Goal: Information Seeking & Learning: Learn about a topic

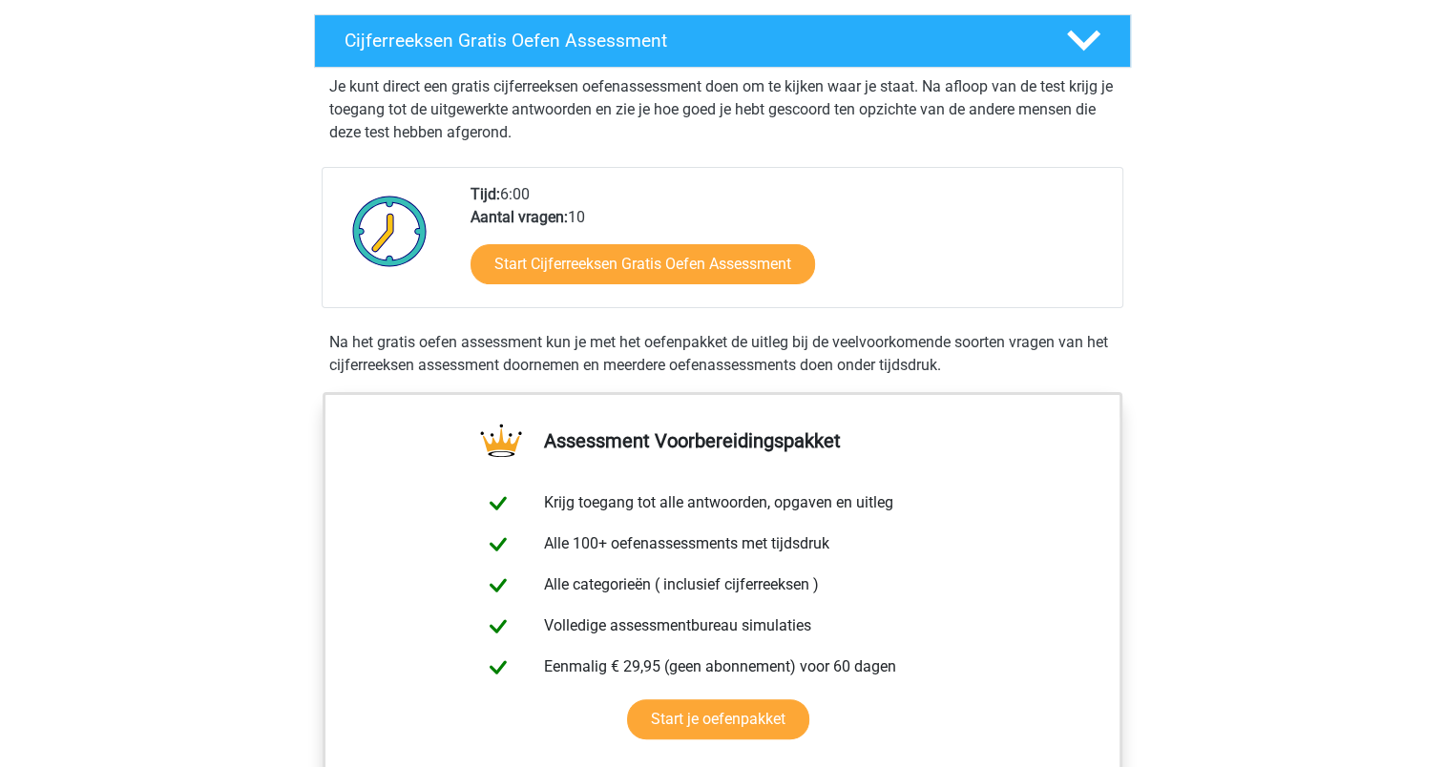
scroll to position [325, 0]
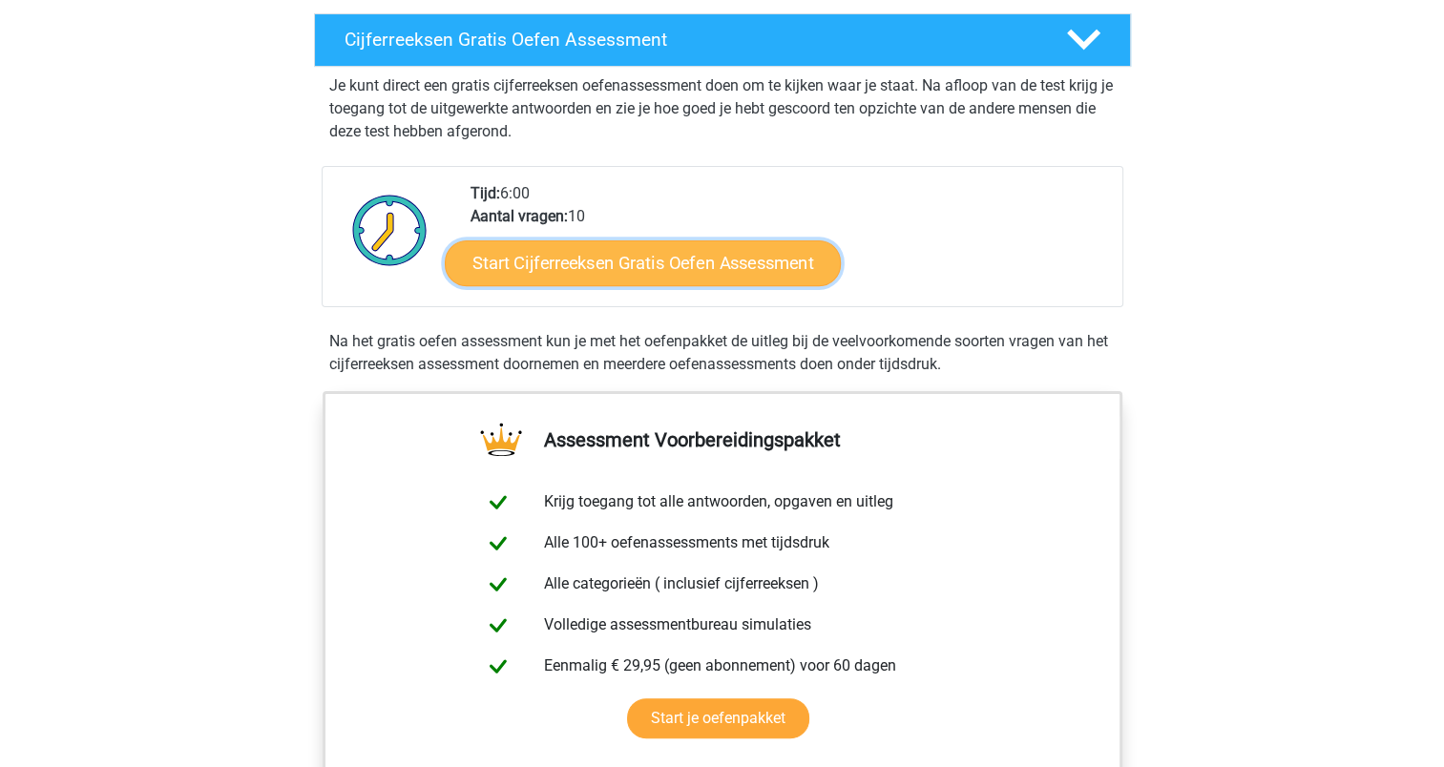
click at [567, 285] on link "Start Cijferreeksen Gratis Oefen Assessment" at bounding box center [643, 263] width 396 height 46
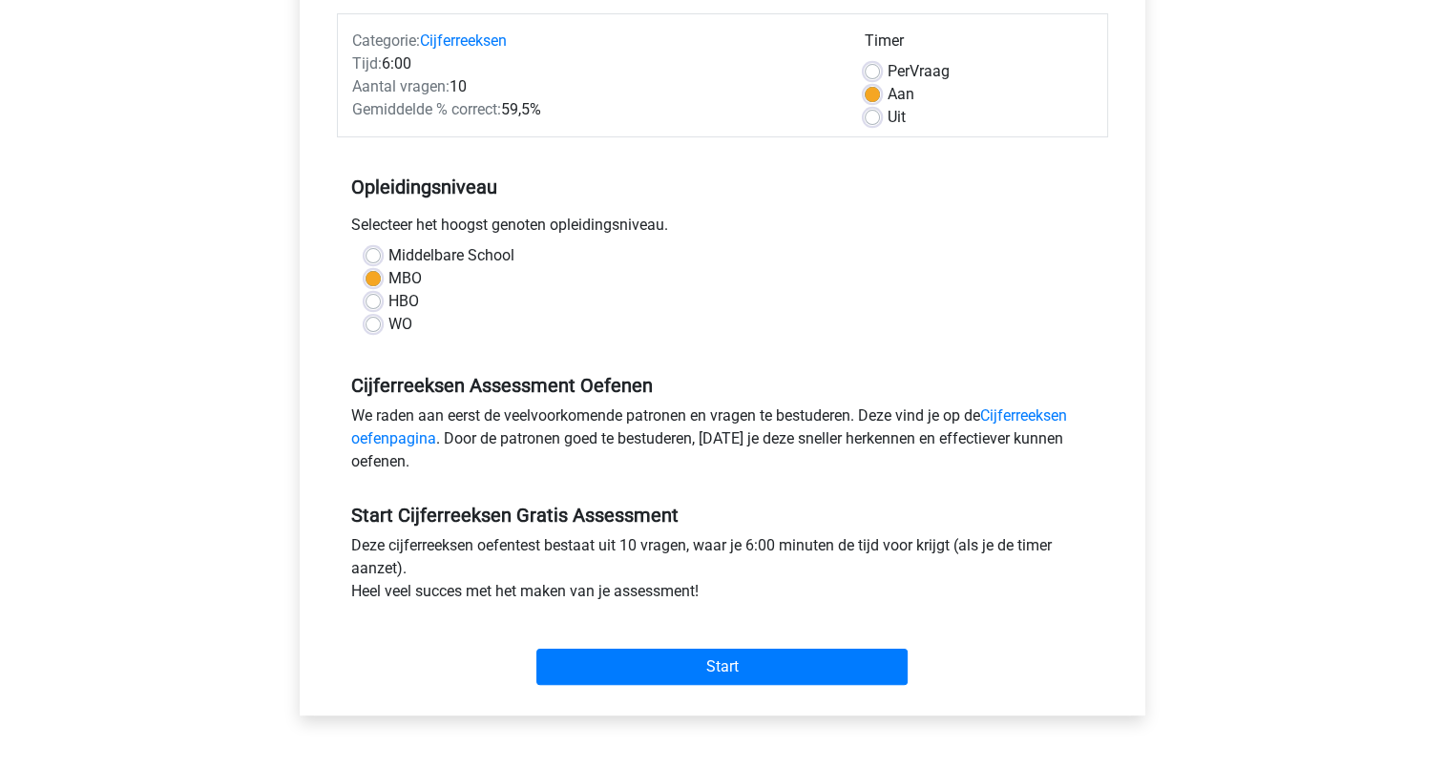
scroll to position [236, 0]
click at [872, 82] on div "Aan" at bounding box center [979, 93] width 228 height 23
click at [888, 71] on label "Per Vraag" at bounding box center [919, 70] width 62 height 23
click at [872, 71] on input "Per Vraag" at bounding box center [872, 68] width 15 height 19
radio input "true"
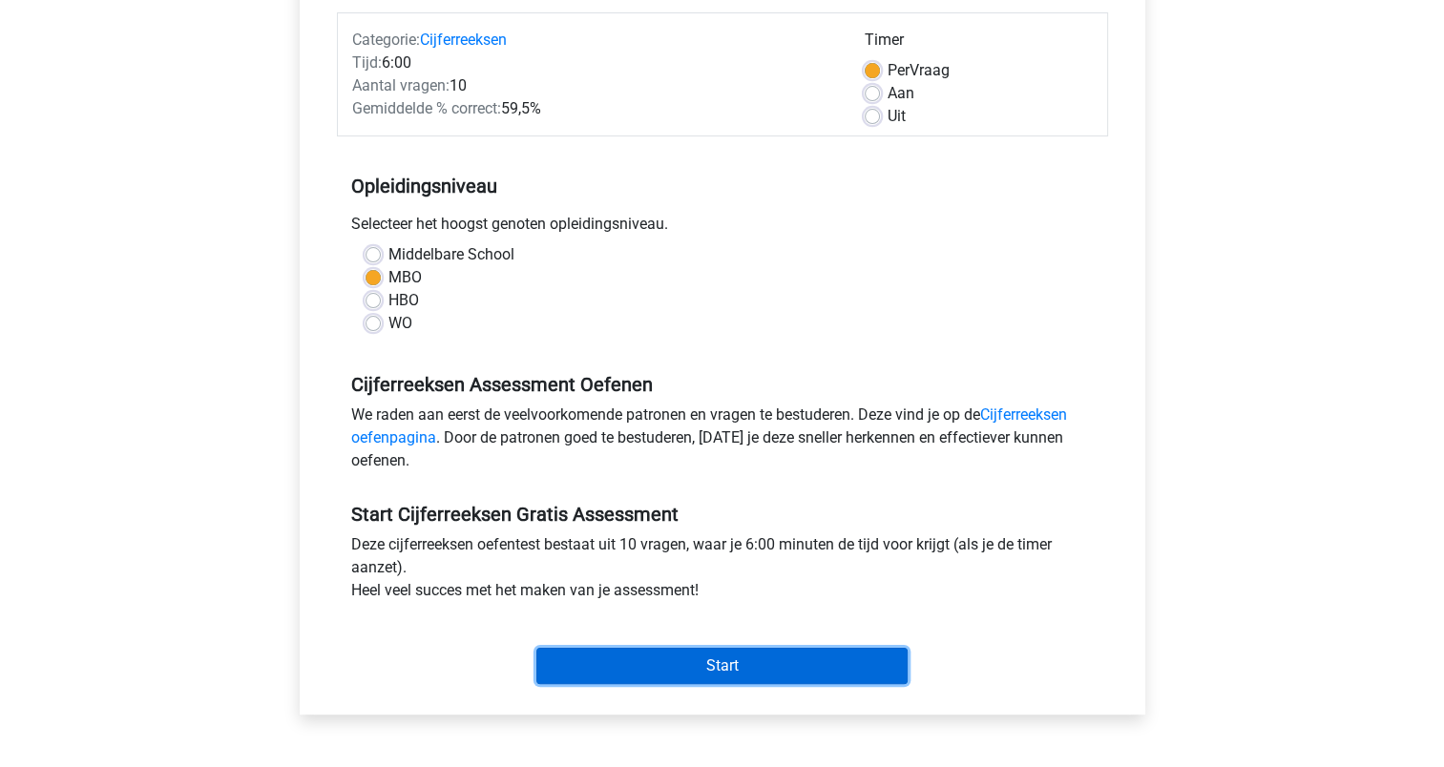
click at [714, 673] on input "Start" at bounding box center [721, 666] width 371 height 36
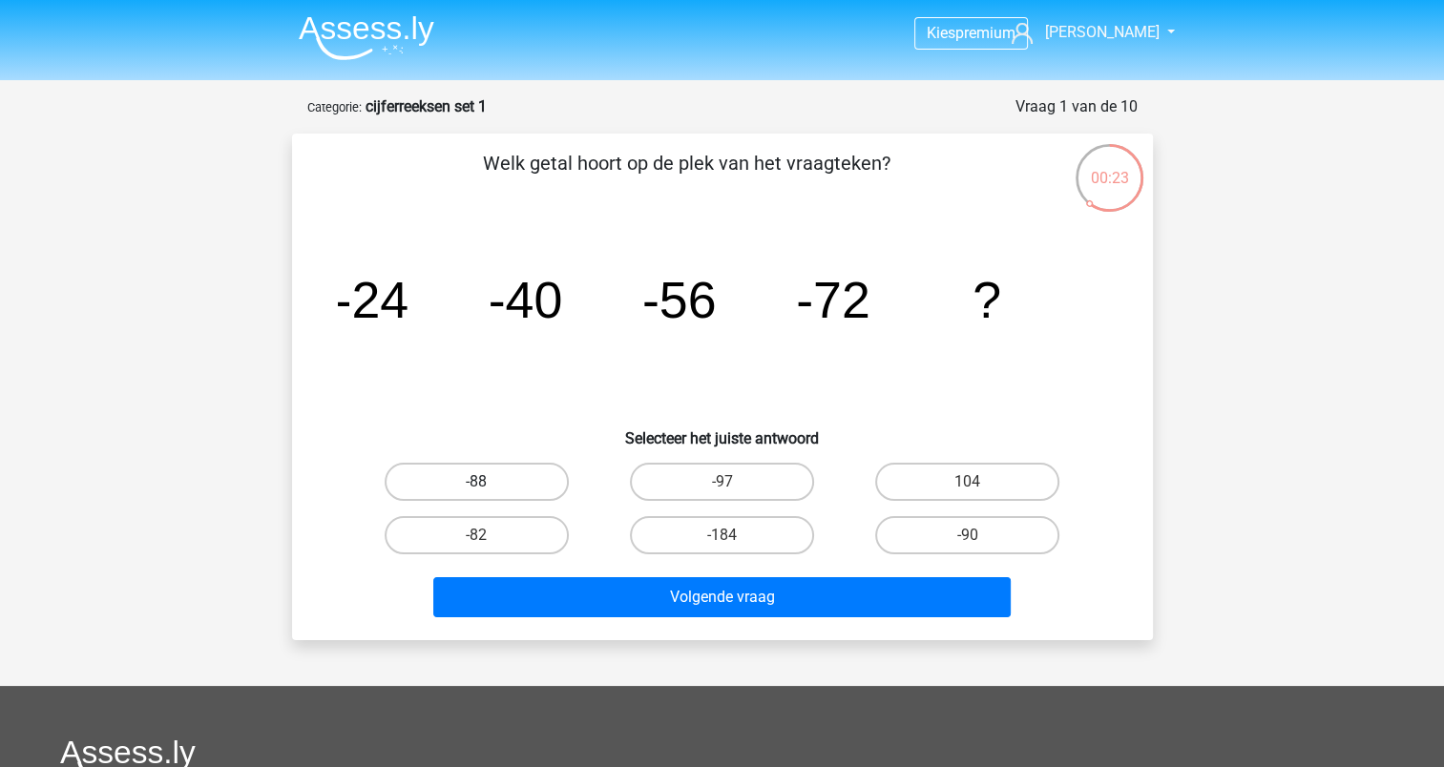
click at [492, 480] on label "-88" at bounding box center [477, 482] width 184 height 38
click at [489, 482] on input "-88" at bounding box center [482, 488] width 12 height 12
radio input "true"
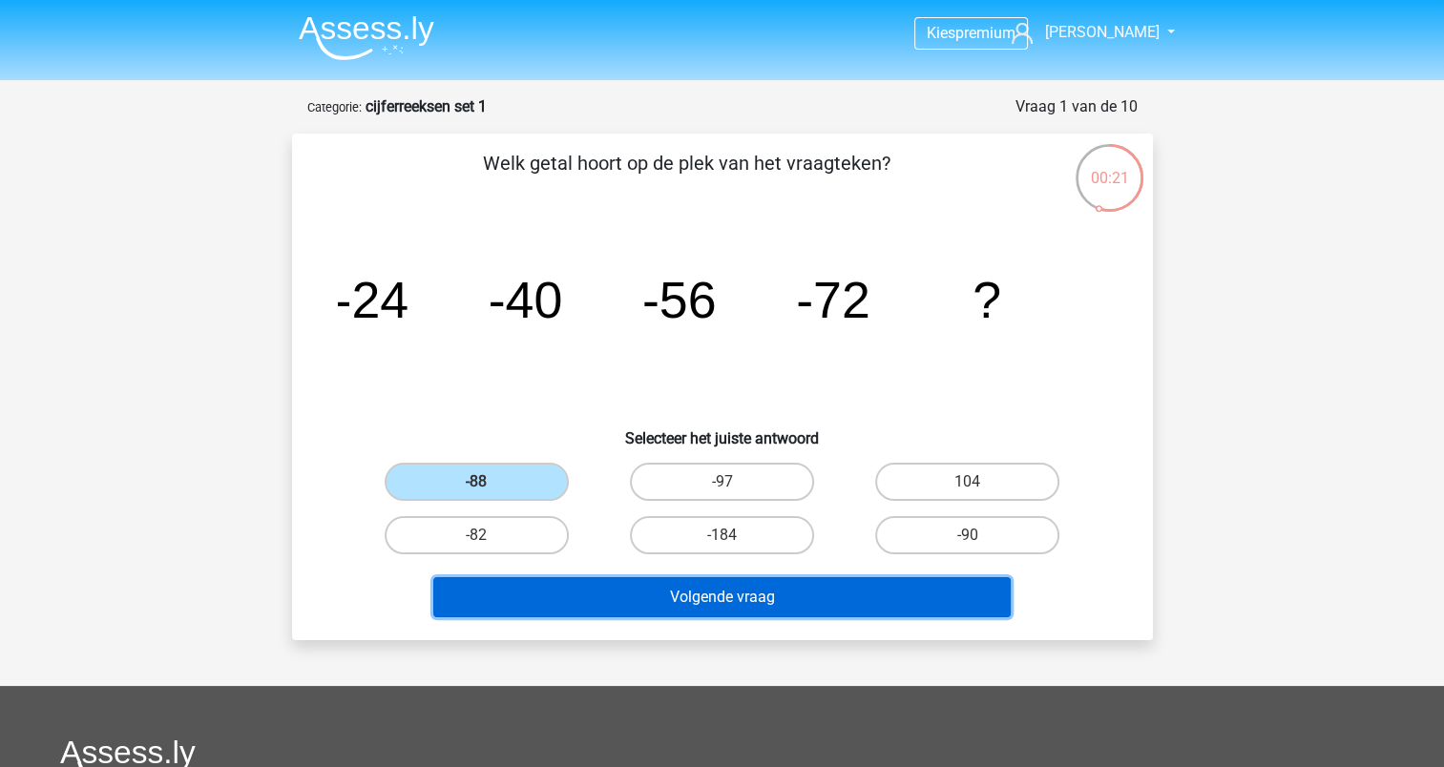
click at [653, 586] on button "Volgende vraag" at bounding box center [721, 597] width 577 height 40
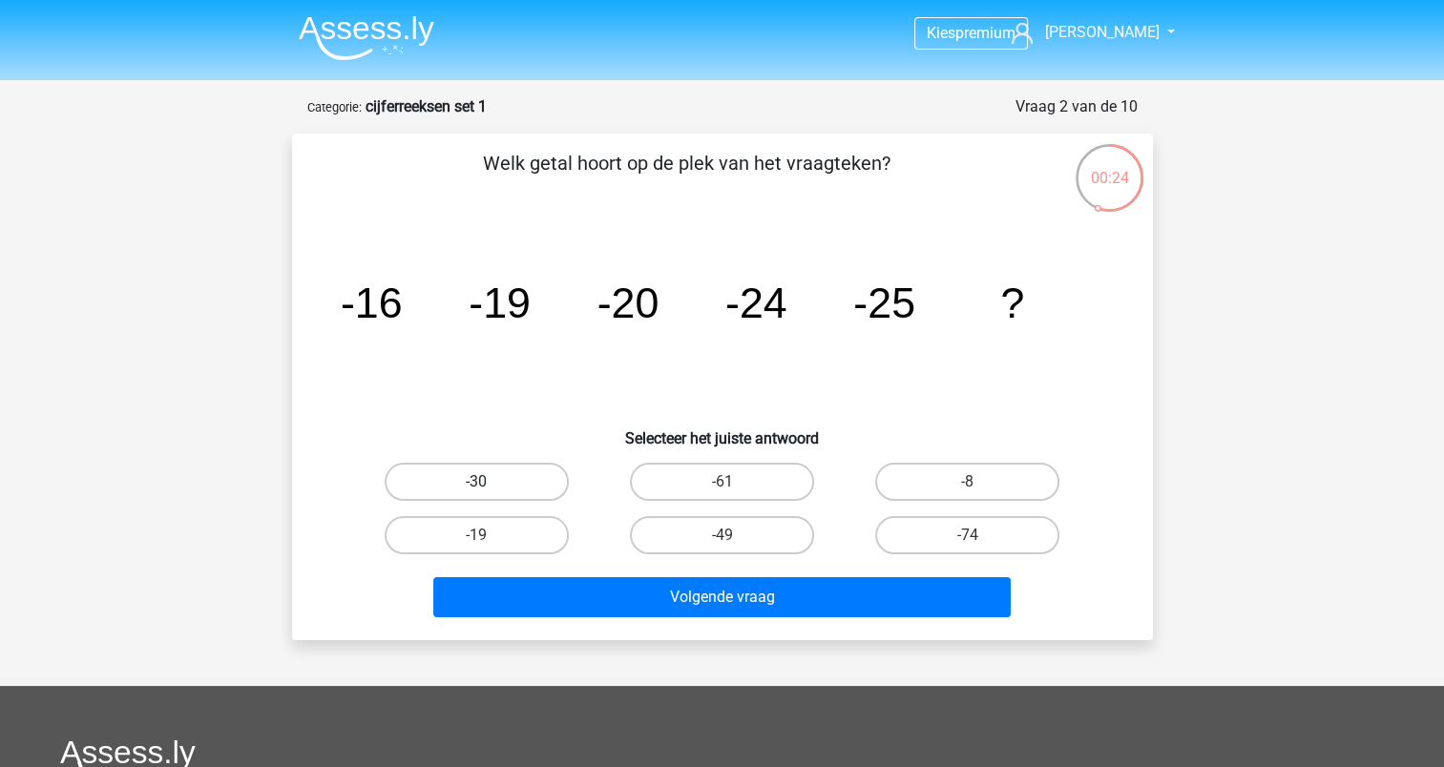
click at [473, 482] on label "-30" at bounding box center [477, 482] width 184 height 38
click at [476, 482] on input "-30" at bounding box center [482, 488] width 12 height 12
radio input "true"
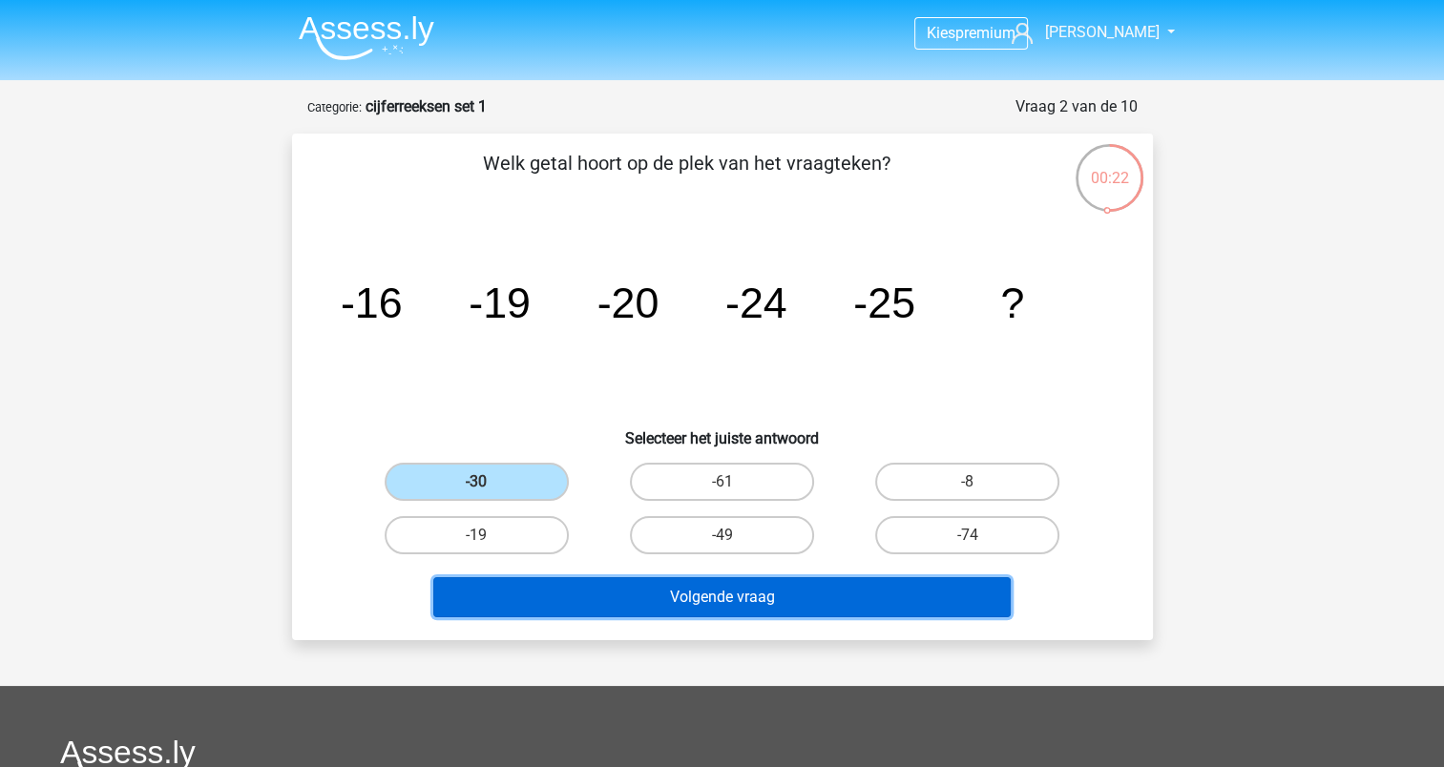
click at [629, 587] on button "Volgende vraag" at bounding box center [721, 597] width 577 height 40
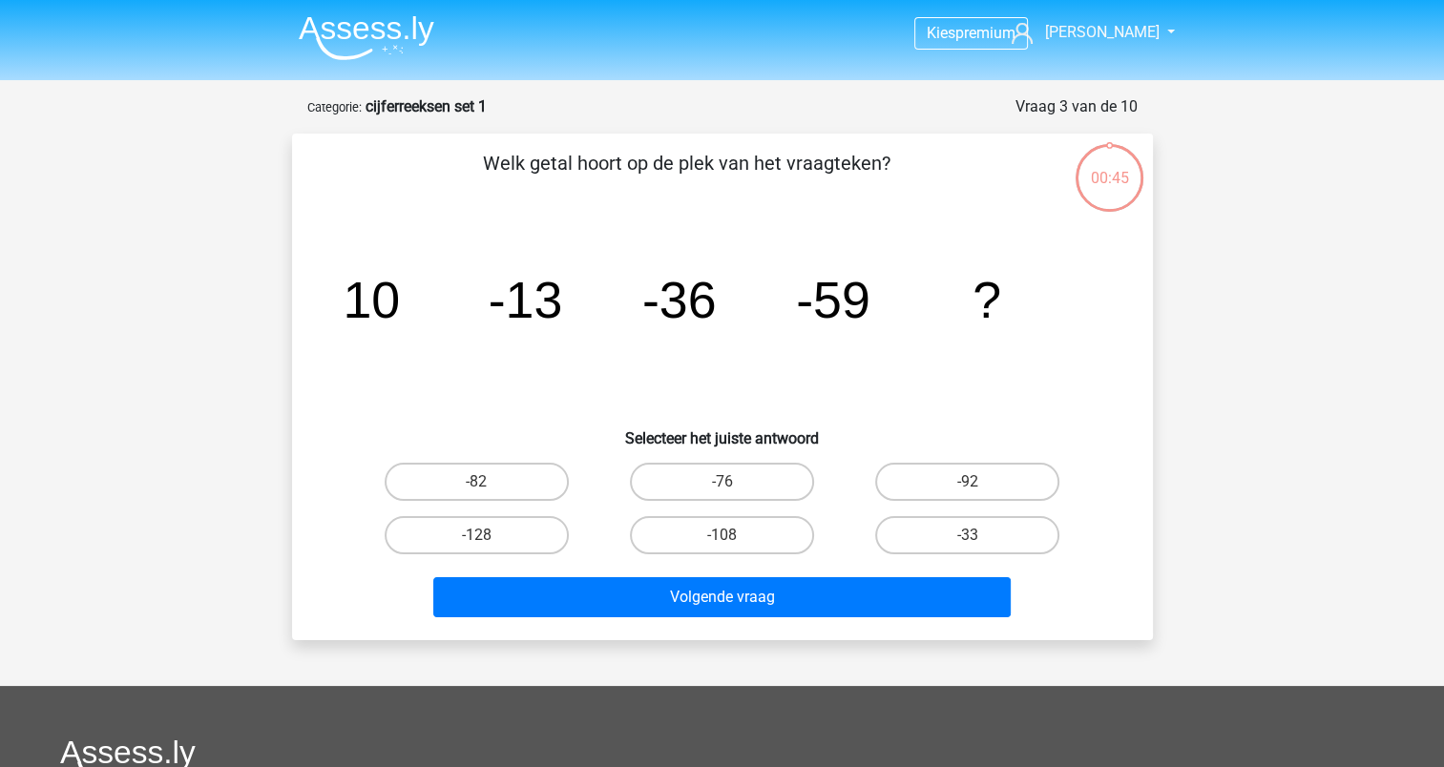
scroll to position [95, 0]
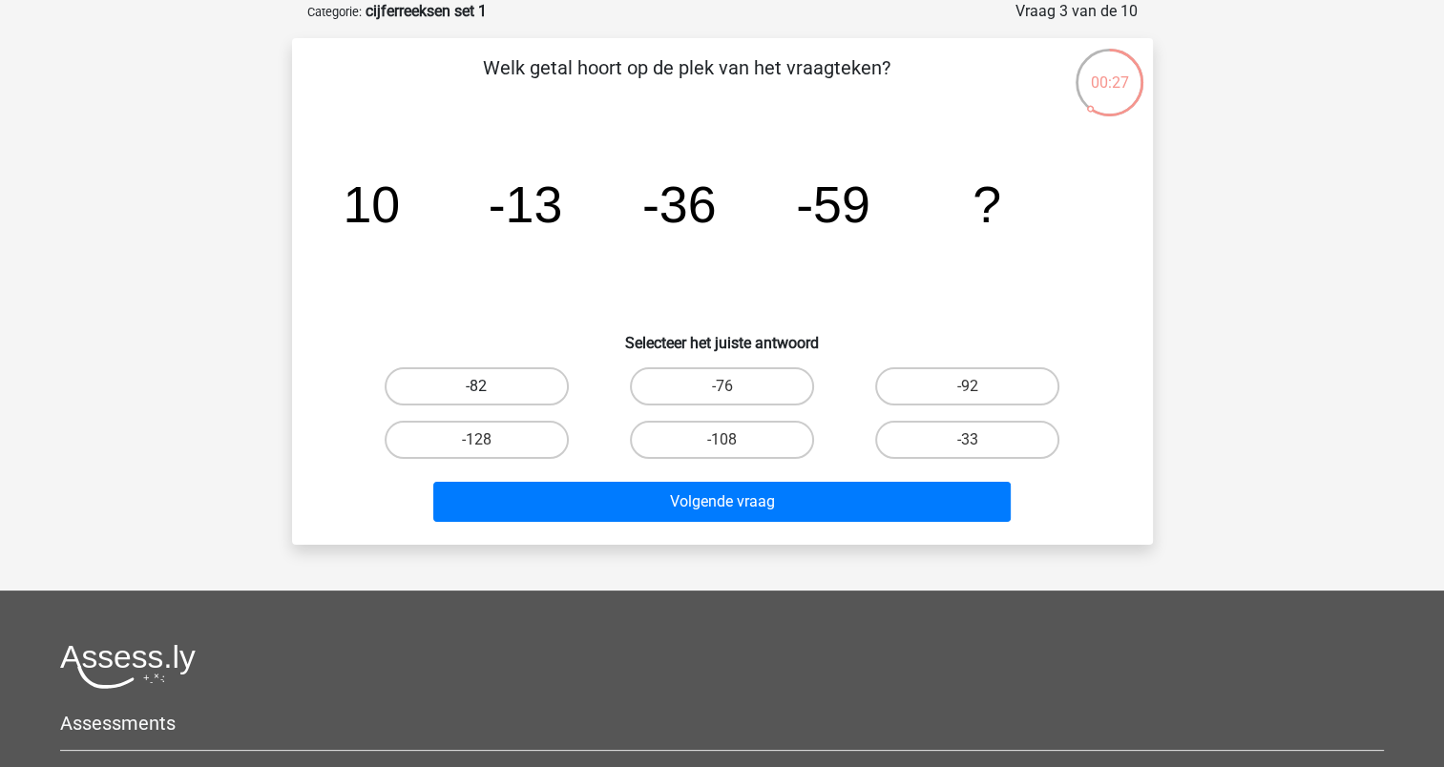
click at [499, 386] on label "-82" at bounding box center [477, 386] width 184 height 38
click at [489, 387] on input "-82" at bounding box center [482, 393] width 12 height 12
radio input "true"
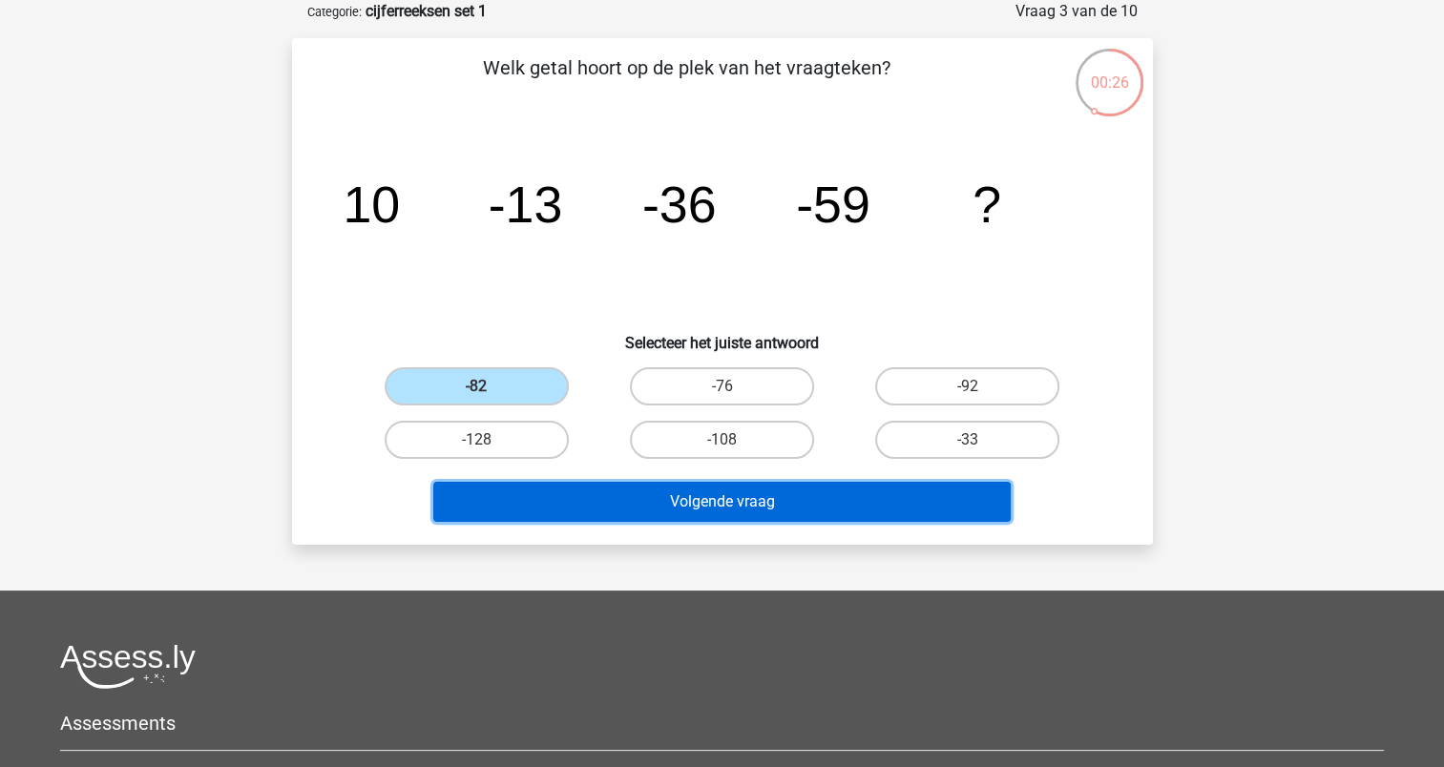
click at [667, 493] on button "Volgende vraag" at bounding box center [721, 502] width 577 height 40
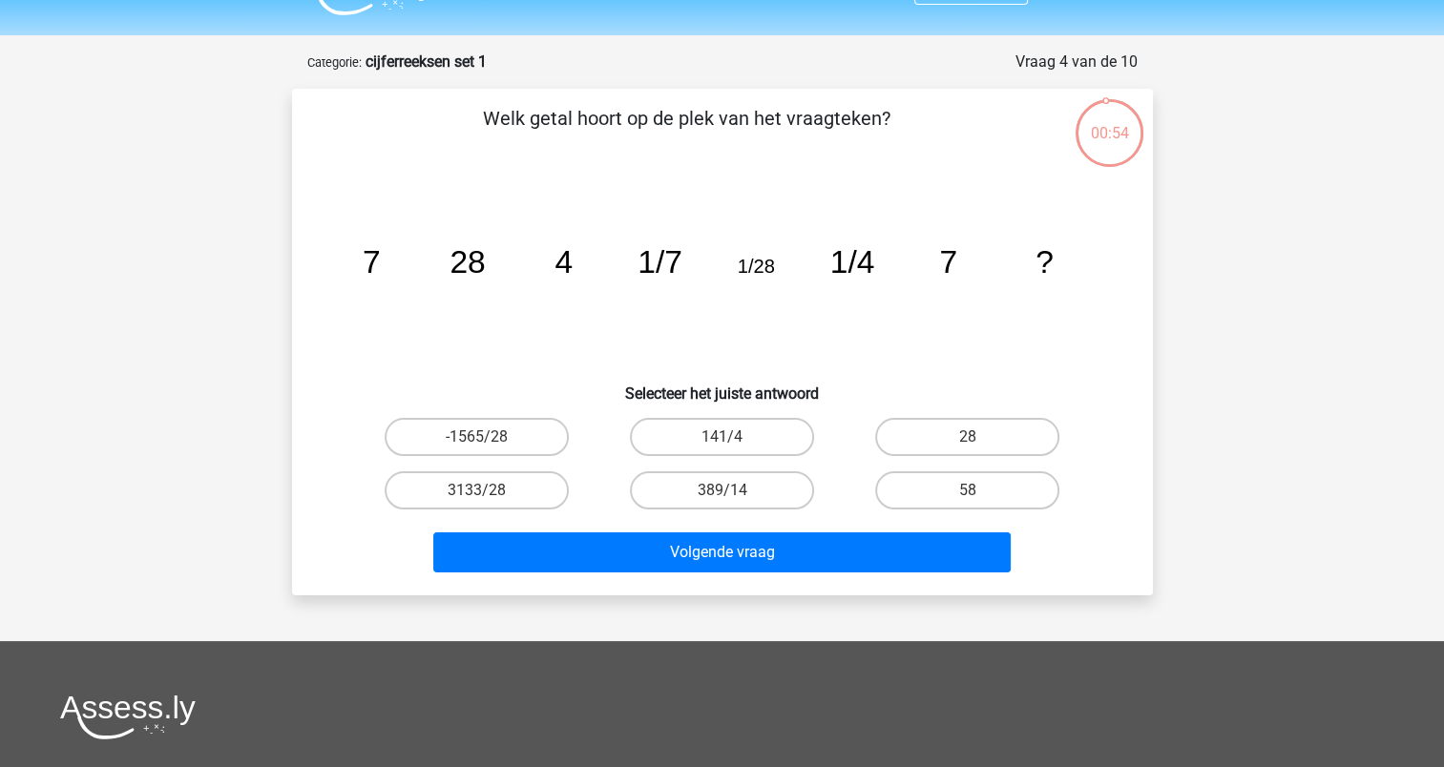
scroll to position [36, 0]
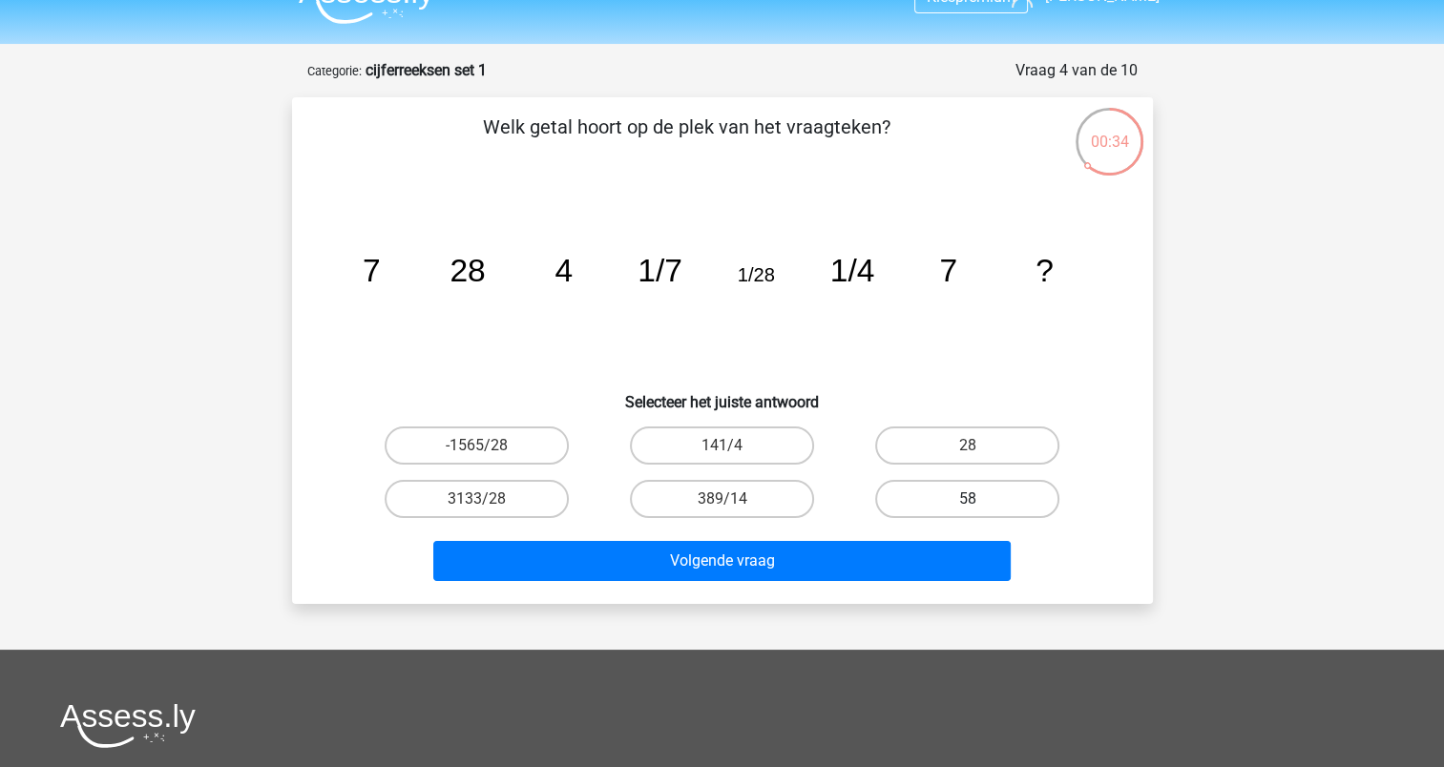
click at [932, 512] on label "58" at bounding box center [967, 499] width 184 height 38
click at [968, 512] on input "58" at bounding box center [974, 505] width 12 height 12
radio input "true"
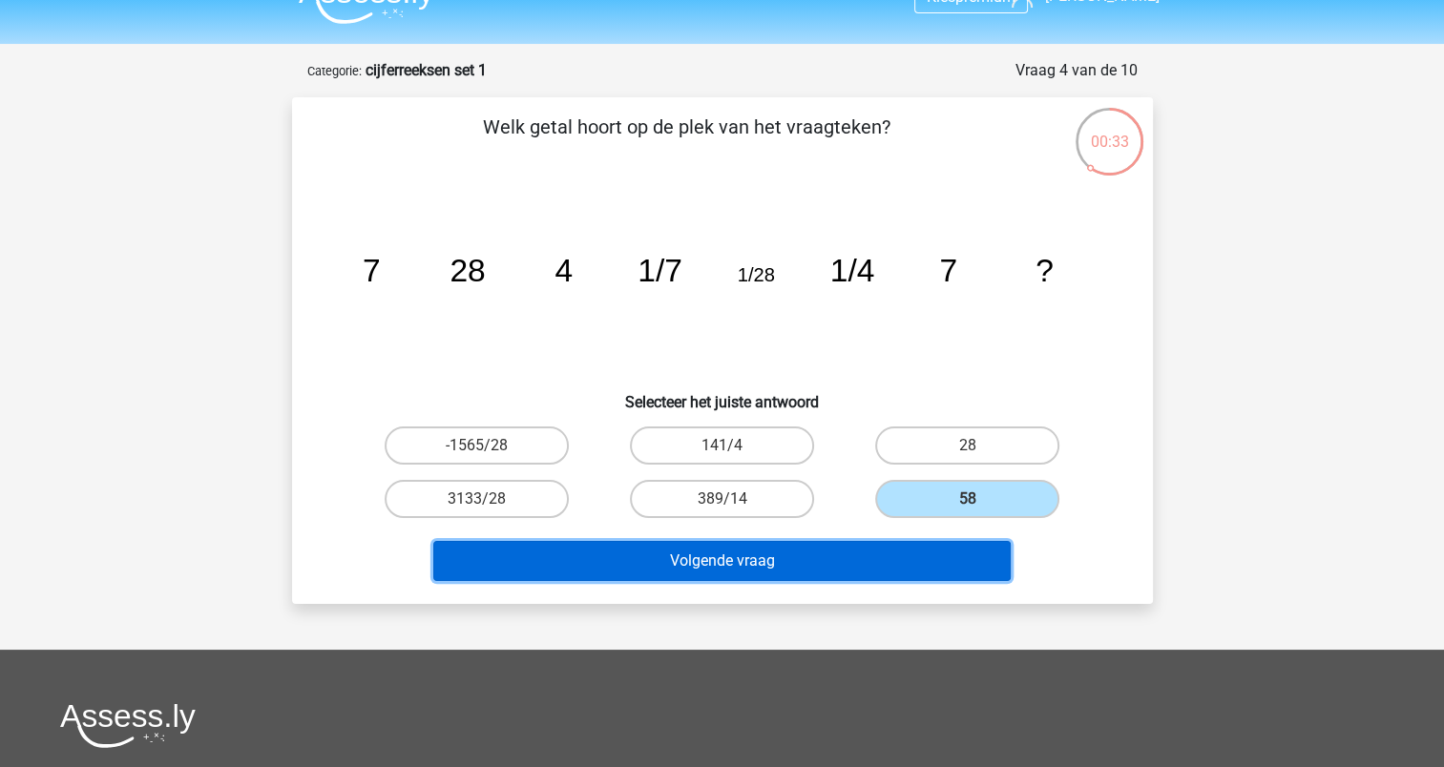
click at [783, 557] on button "Volgende vraag" at bounding box center [721, 561] width 577 height 40
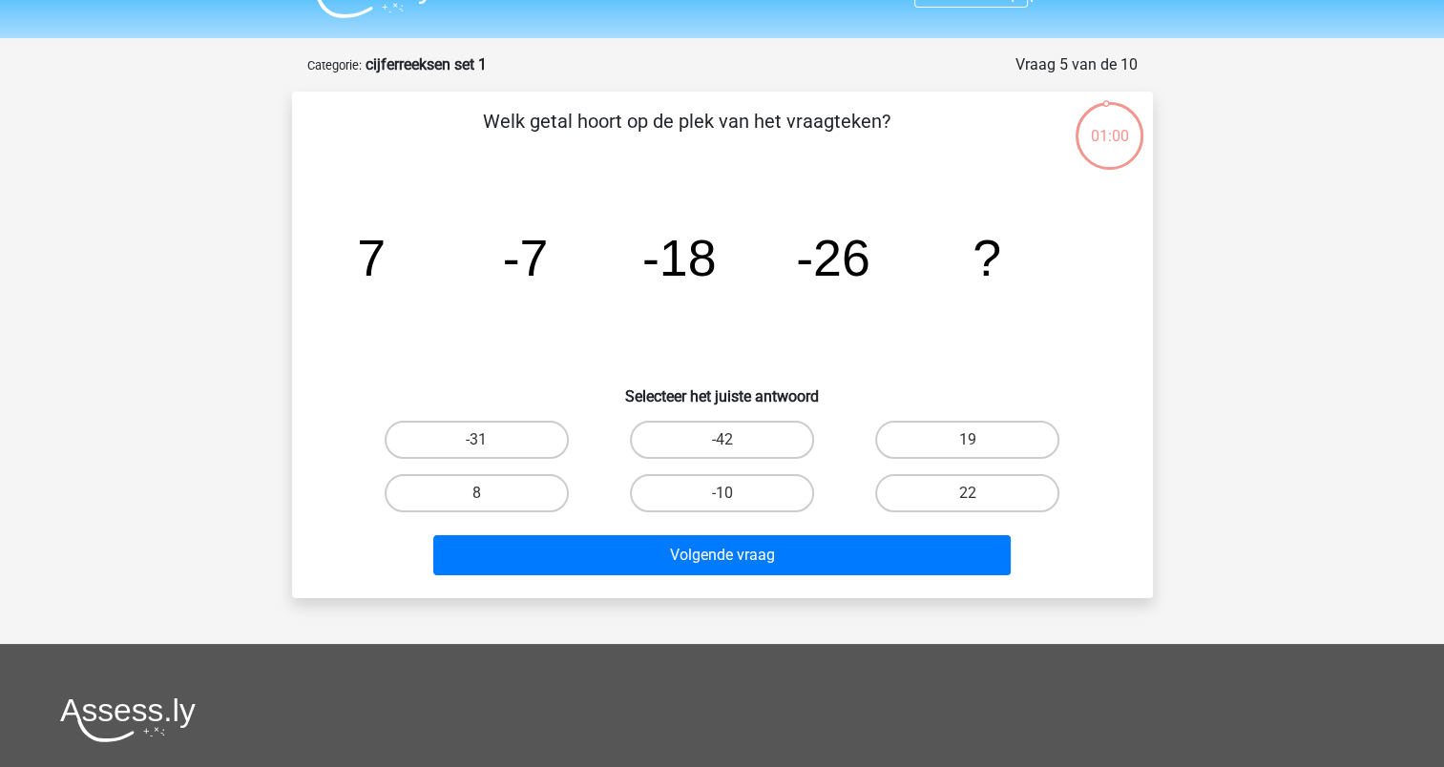
scroll to position [21, 0]
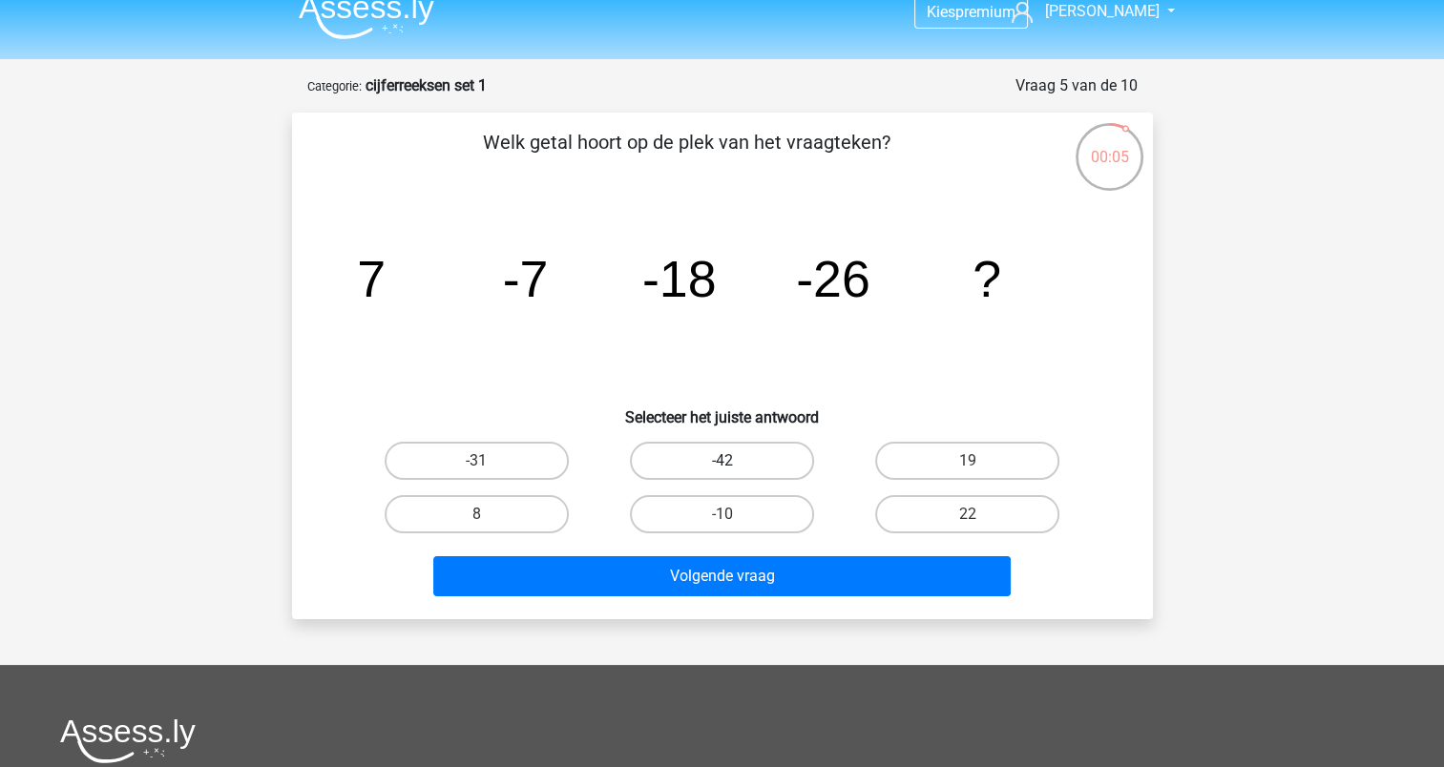
click at [673, 456] on label "-42" at bounding box center [722, 461] width 184 height 38
click at [722, 461] on input "-42" at bounding box center [728, 467] width 12 height 12
radio input "true"
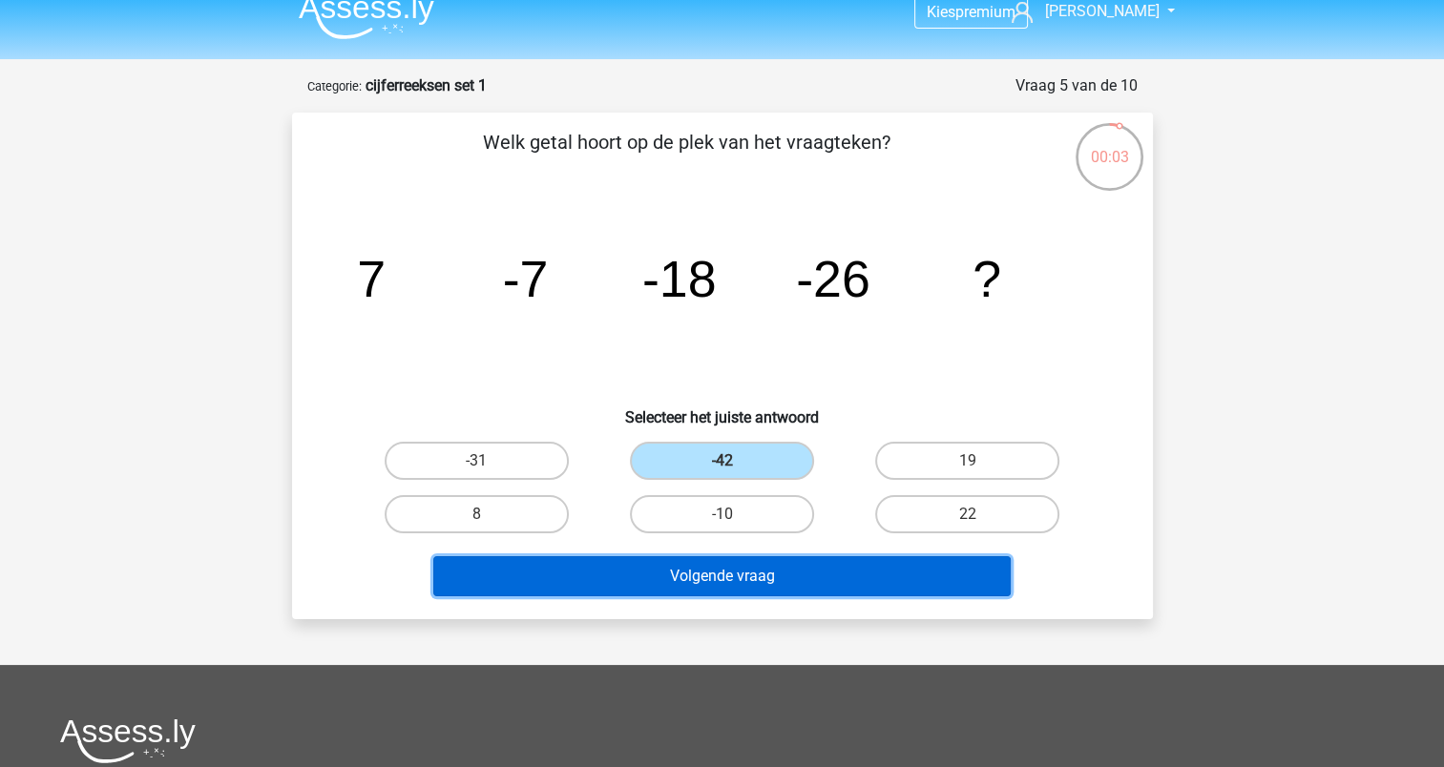
click at [655, 580] on button "Volgende vraag" at bounding box center [721, 576] width 577 height 40
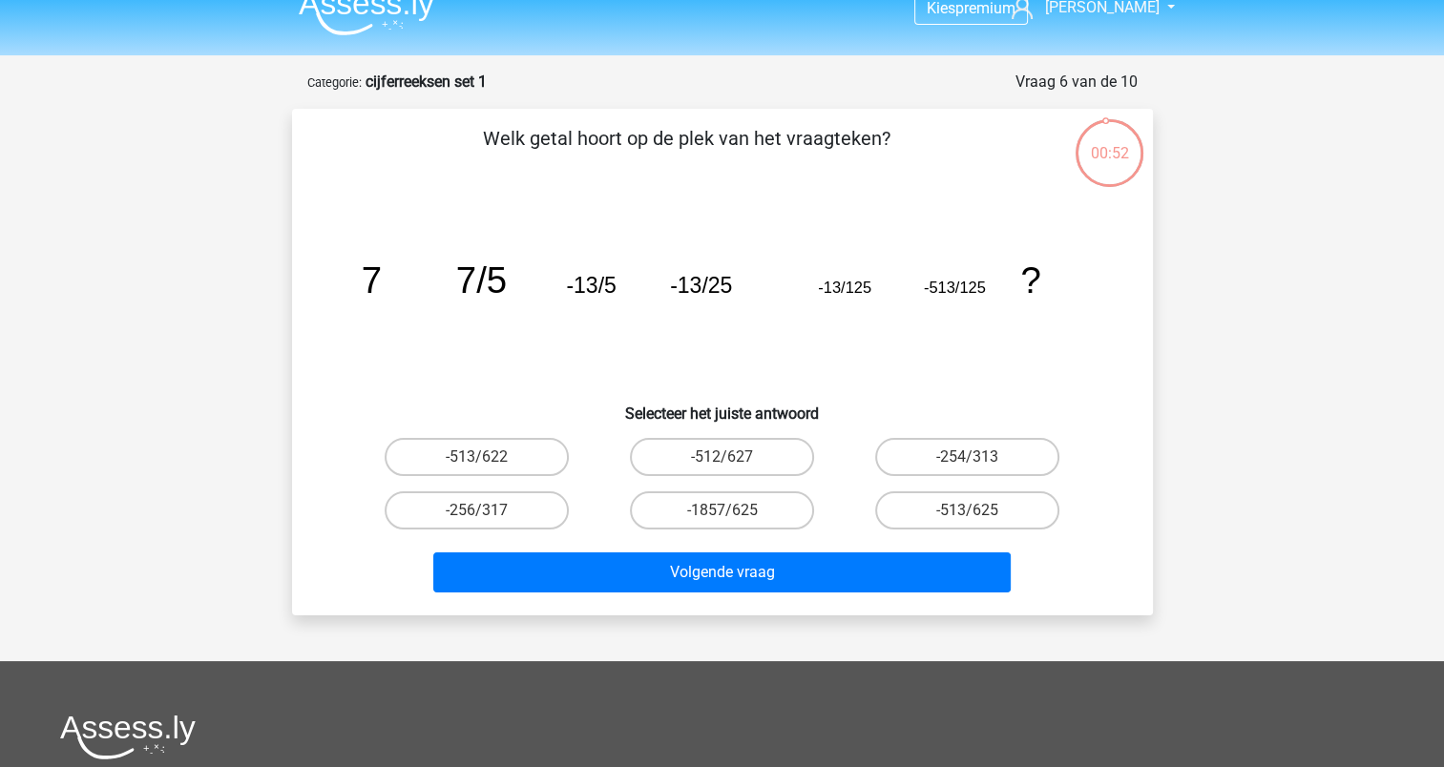
scroll to position [24, 0]
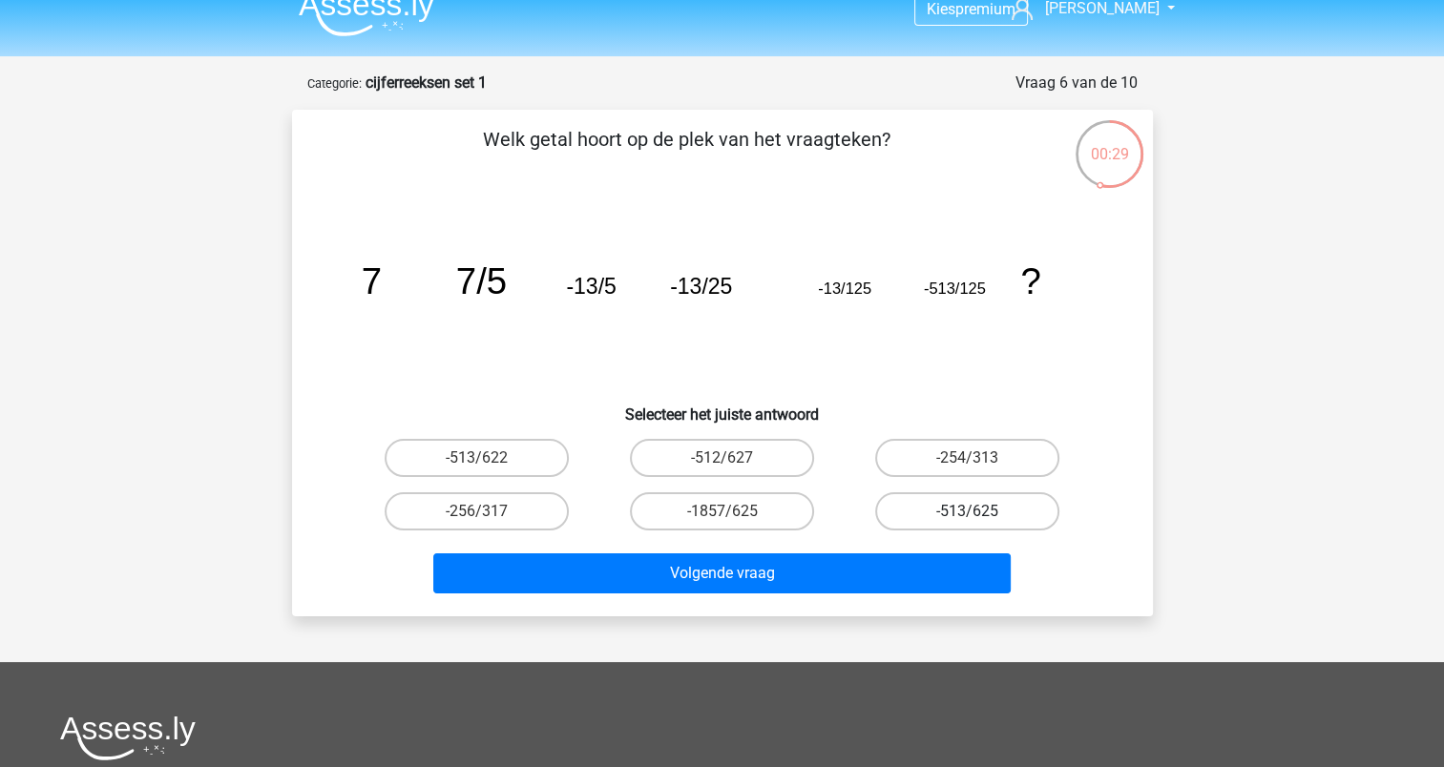
click at [916, 493] on label "-513/625" at bounding box center [967, 512] width 184 height 38
click at [968, 512] on input "-513/625" at bounding box center [974, 518] width 12 height 12
radio input "true"
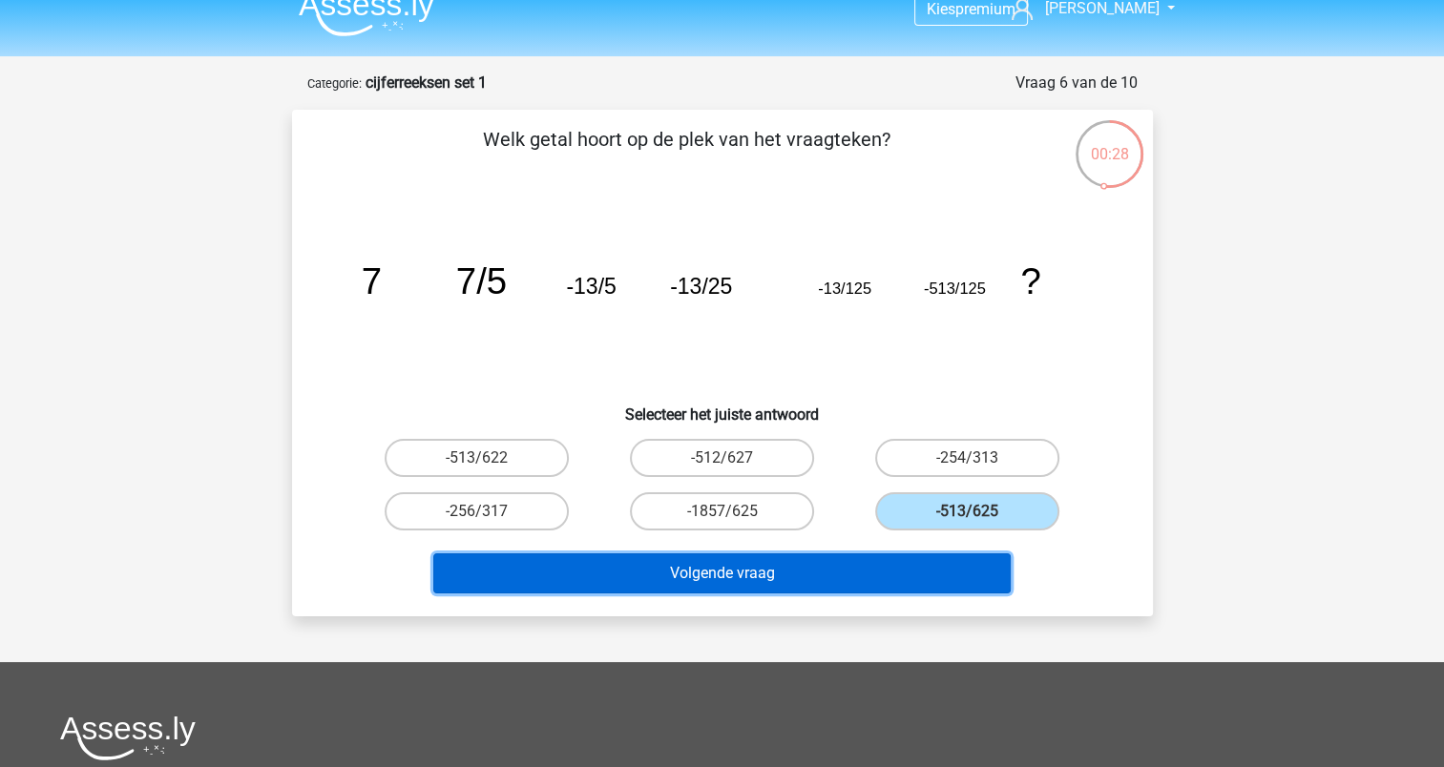
click at [809, 575] on button "Volgende vraag" at bounding box center [721, 574] width 577 height 40
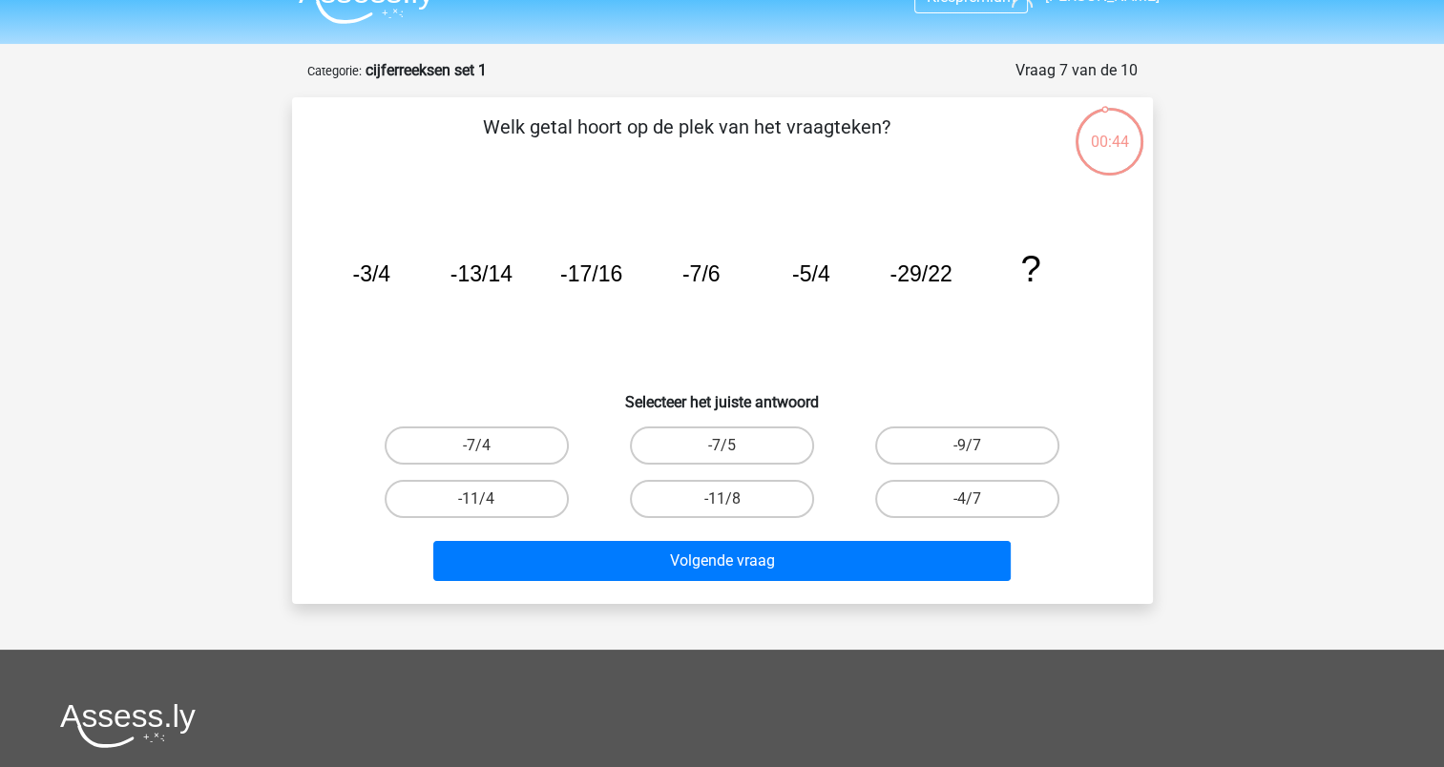
scroll to position [34, 0]
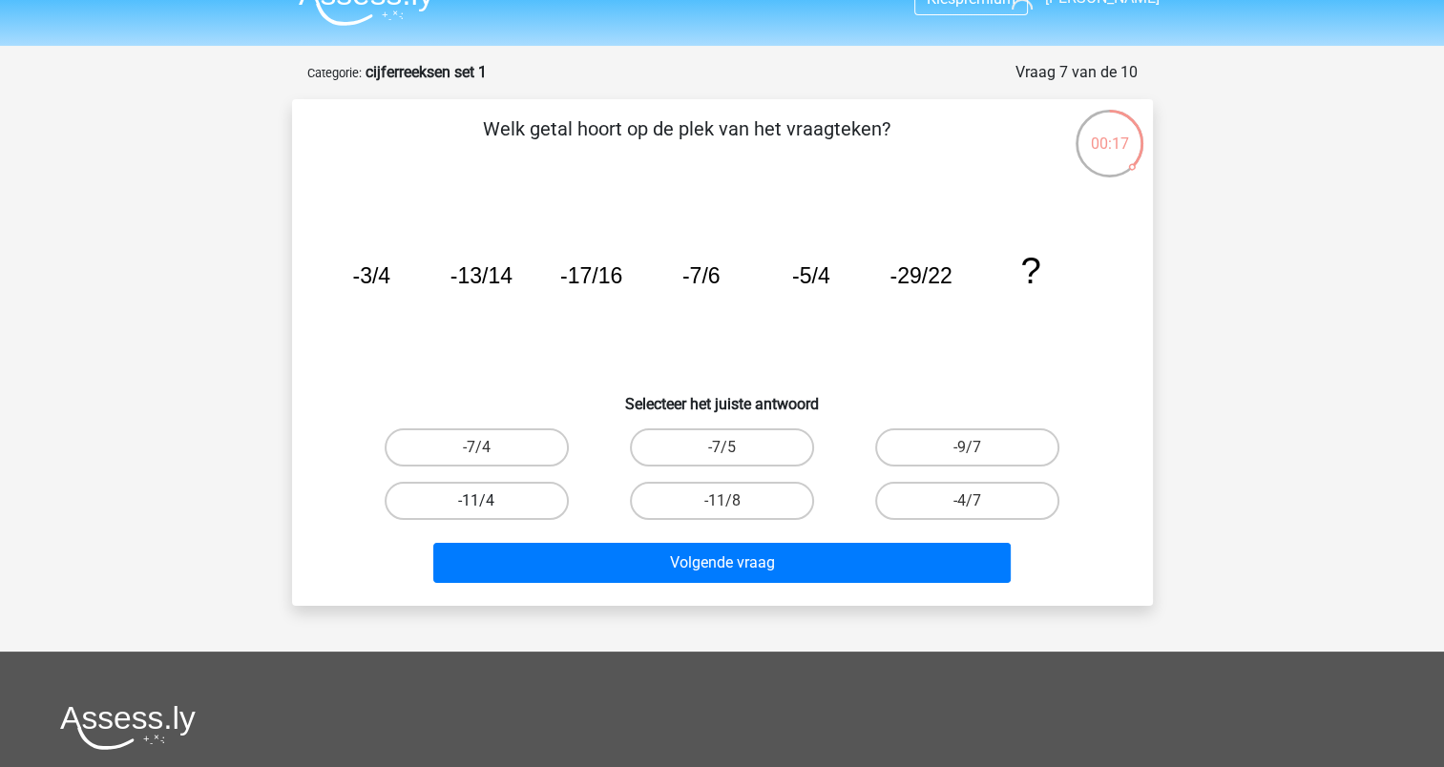
click at [449, 495] on label "-11/4" at bounding box center [477, 501] width 184 height 38
click at [476, 501] on input "-11/4" at bounding box center [482, 507] width 12 height 12
radio input "true"
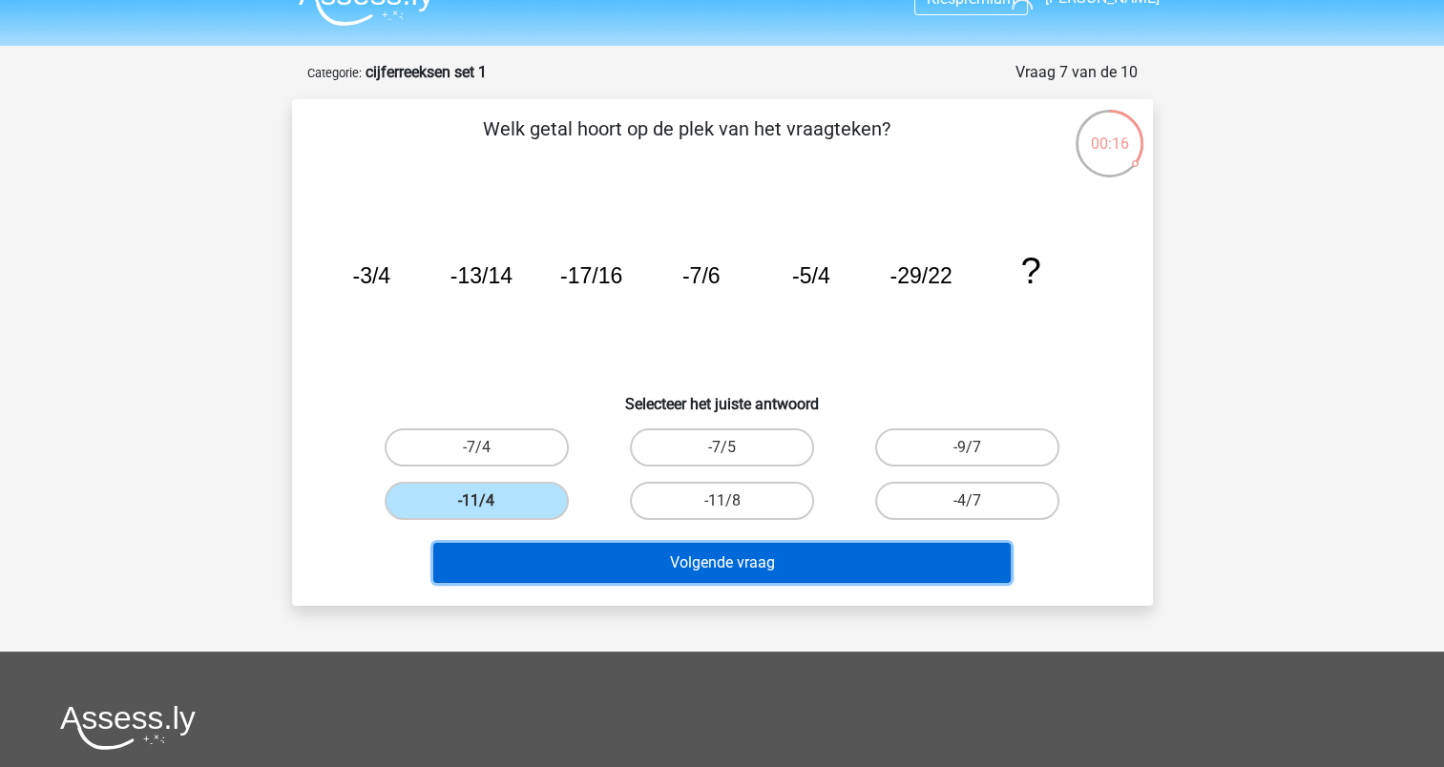
click at [636, 561] on button "Volgende vraag" at bounding box center [721, 563] width 577 height 40
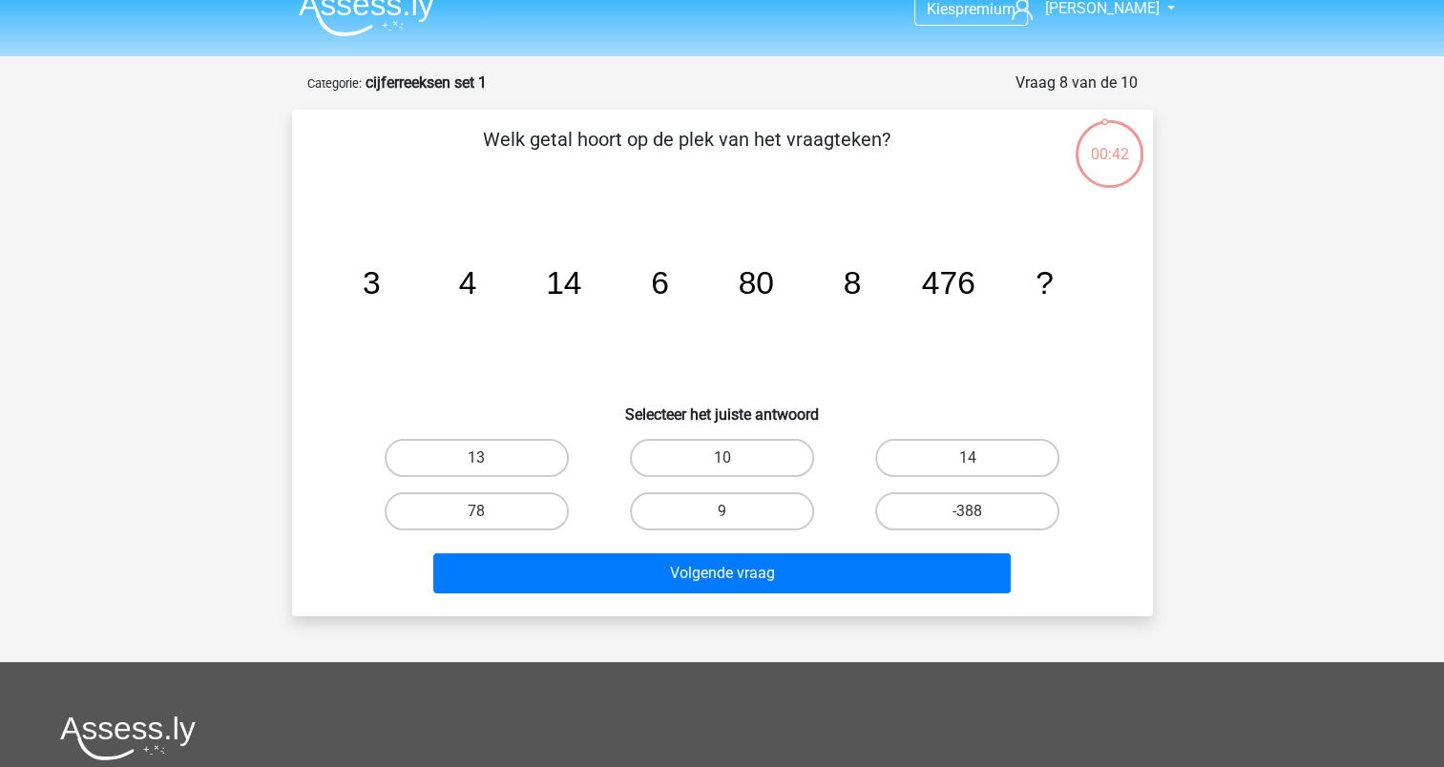
scroll to position [23, 0]
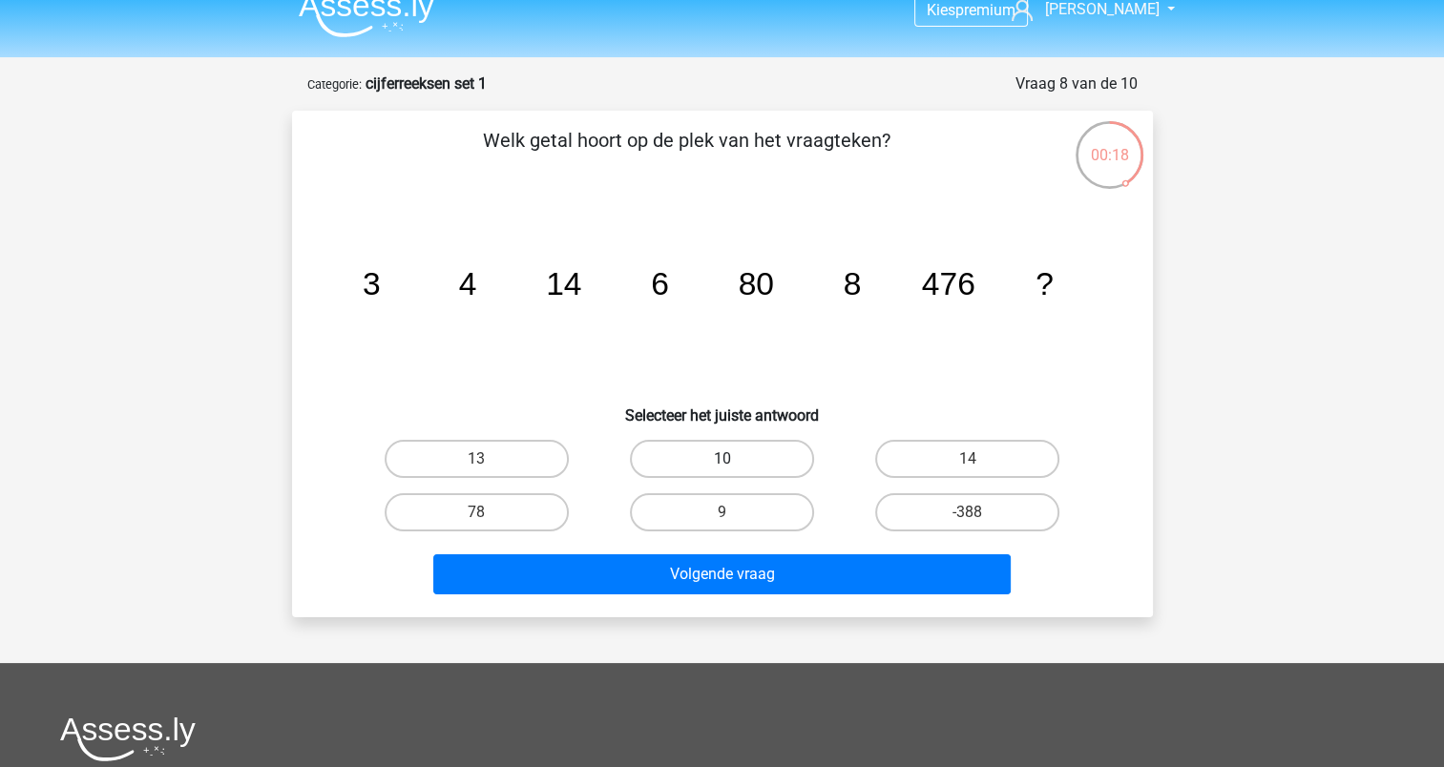
click at [674, 462] on label "10" at bounding box center [722, 459] width 184 height 38
click at [722, 462] on input "10" at bounding box center [728, 465] width 12 height 12
radio input "true"
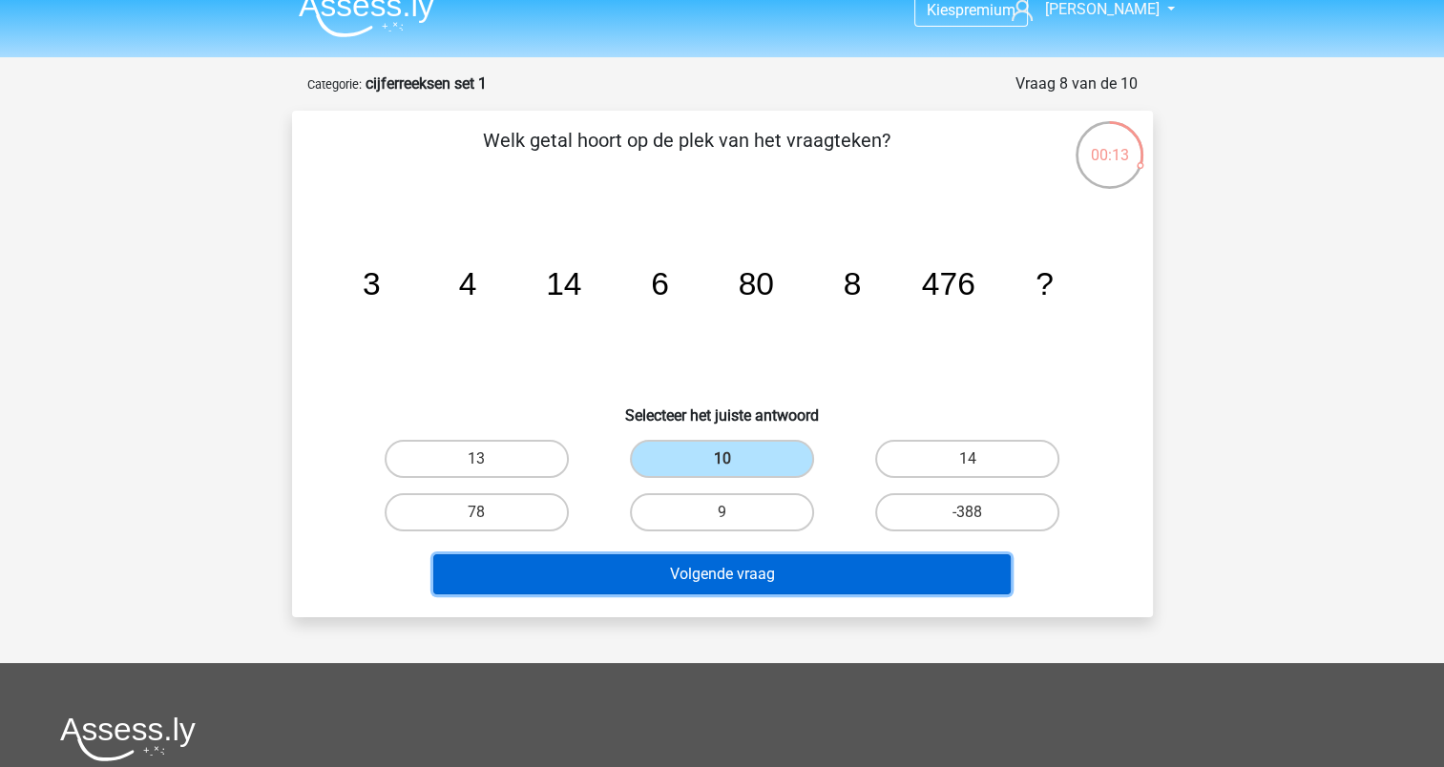
click at [676, 577] on button "Volgende vraag" at bounding box center [721, 575] width 577 height 40
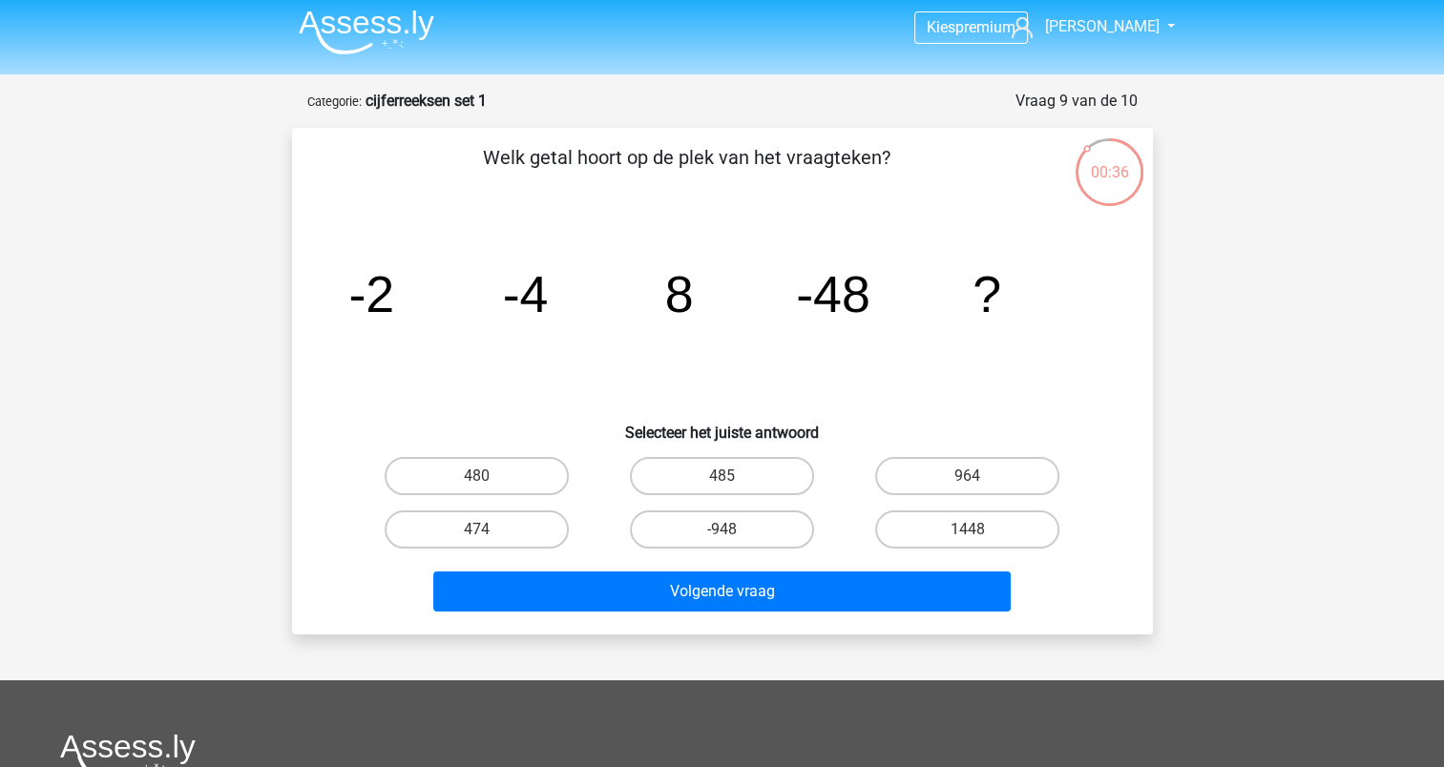
scroll to position [4, 0]
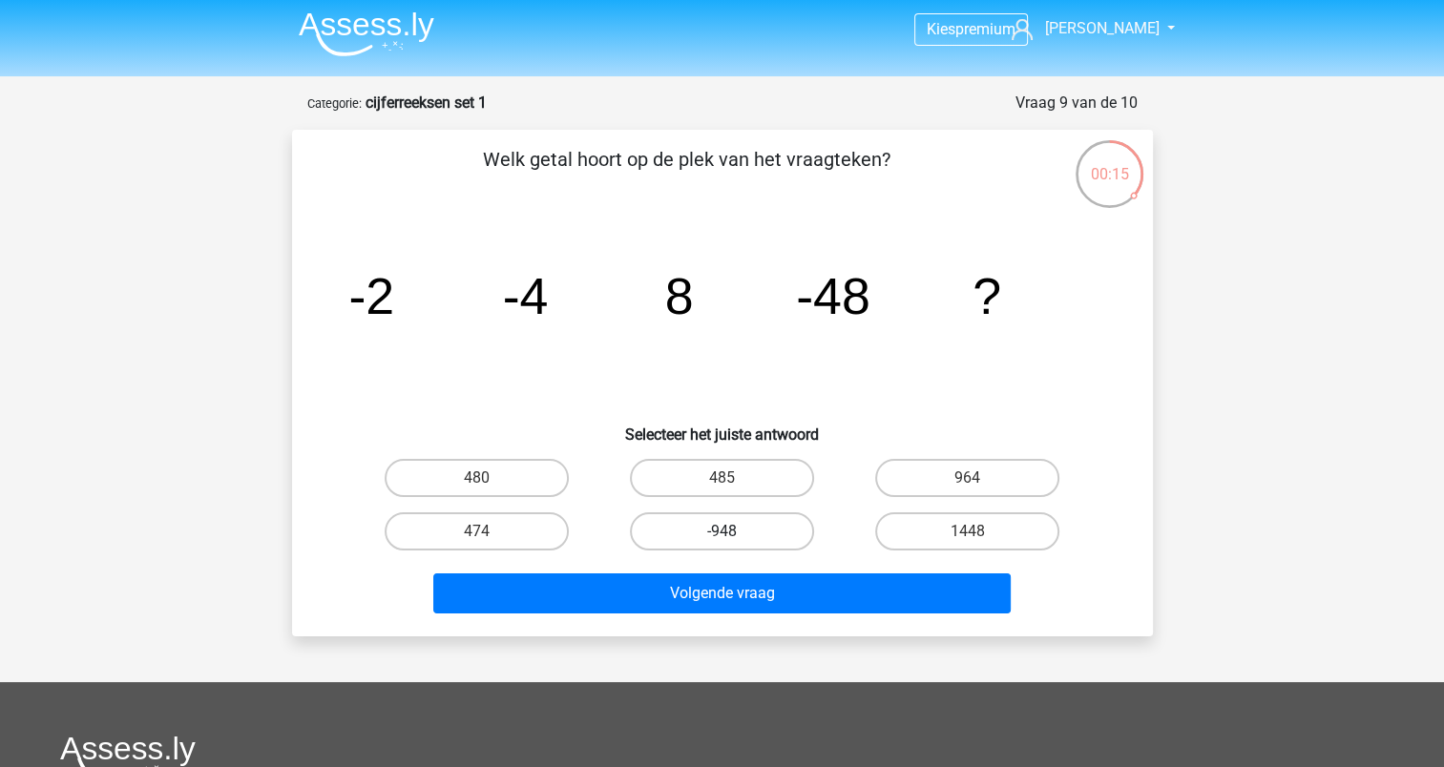
click at [676, 524] on label "-948" at bounding box center [722, 532] width 184 height 38
click at [722, 532] on input "-948" at bounding box center [728, 538] width 12 height 12
radio input "true"
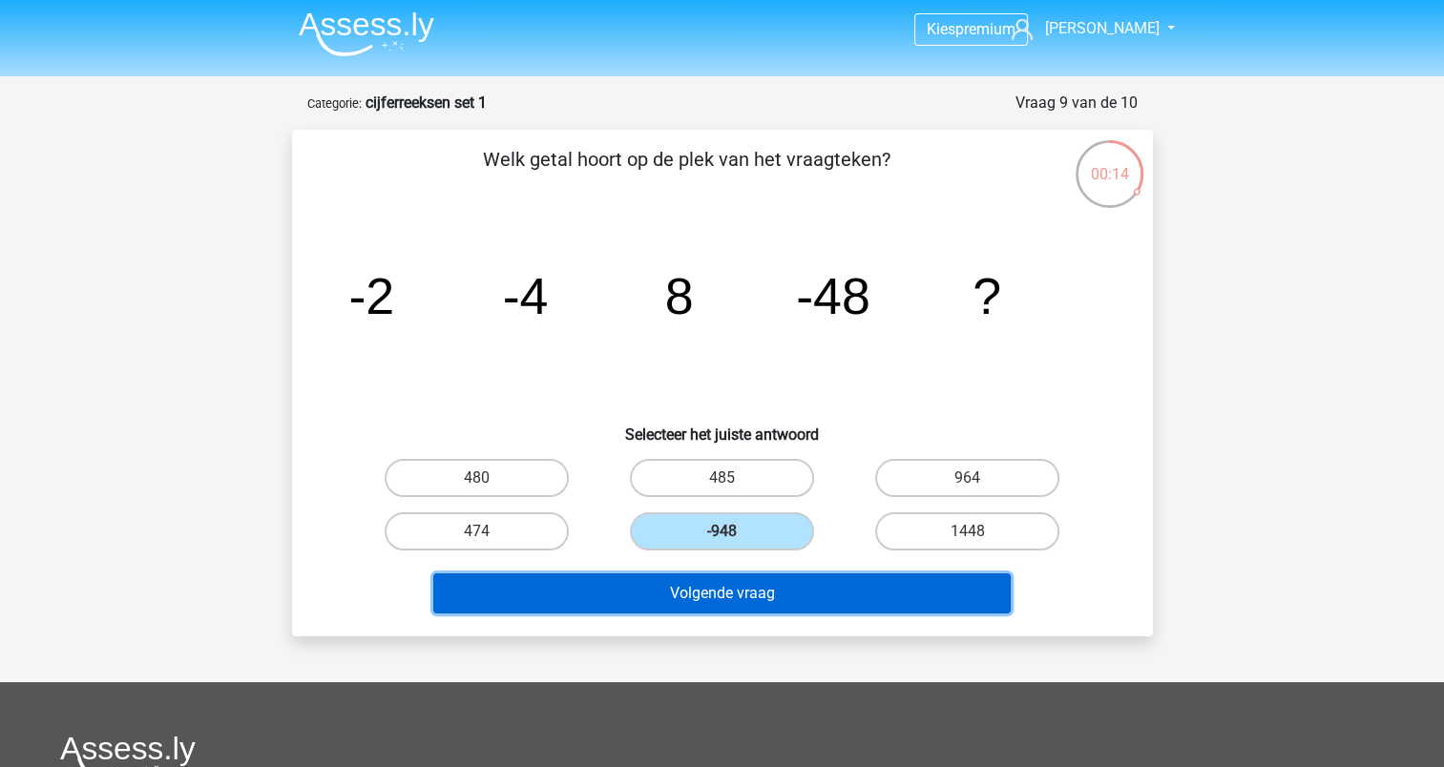
click at [696, 591] on button "Volgende vraag" at bounding box center [721, 594] width 577 height 40
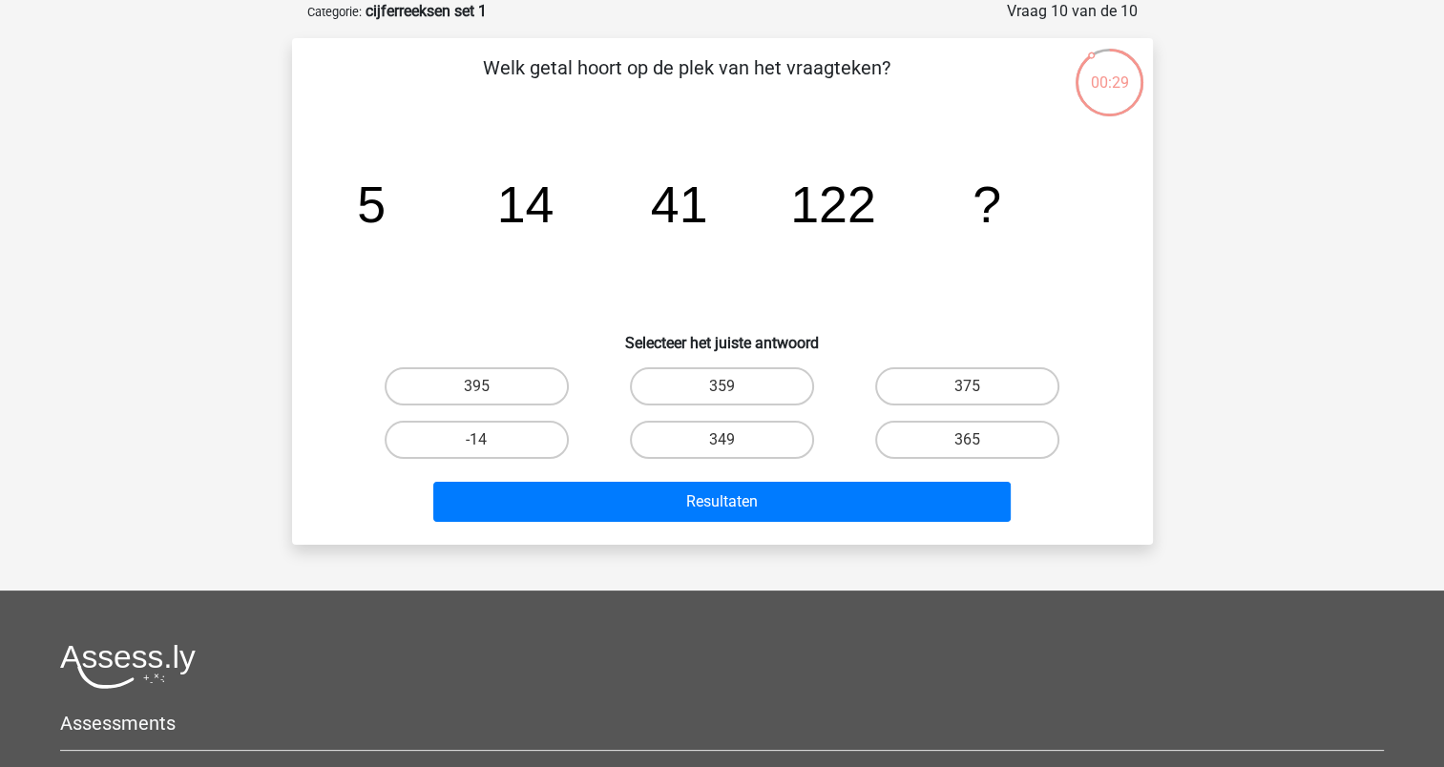
scroll to position [0, 0]
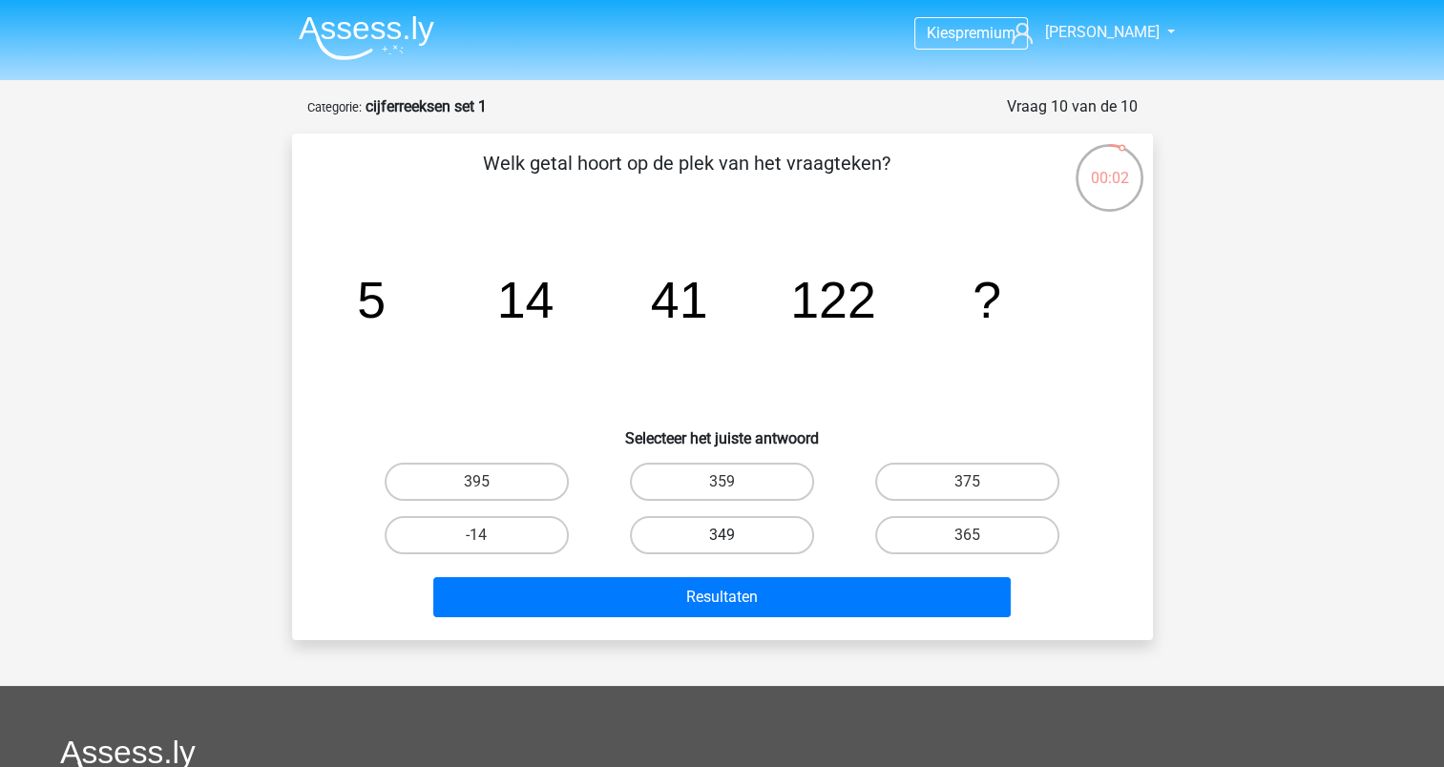
click at [743, 538] on label "349" at bounding box center [722, 535] width 184 height 38
click at [734, 538] on input "349" at bounding box center [728, 541] width 12 height 12
radio input "true"
